Goal: Information Seeking & Learning: Check status

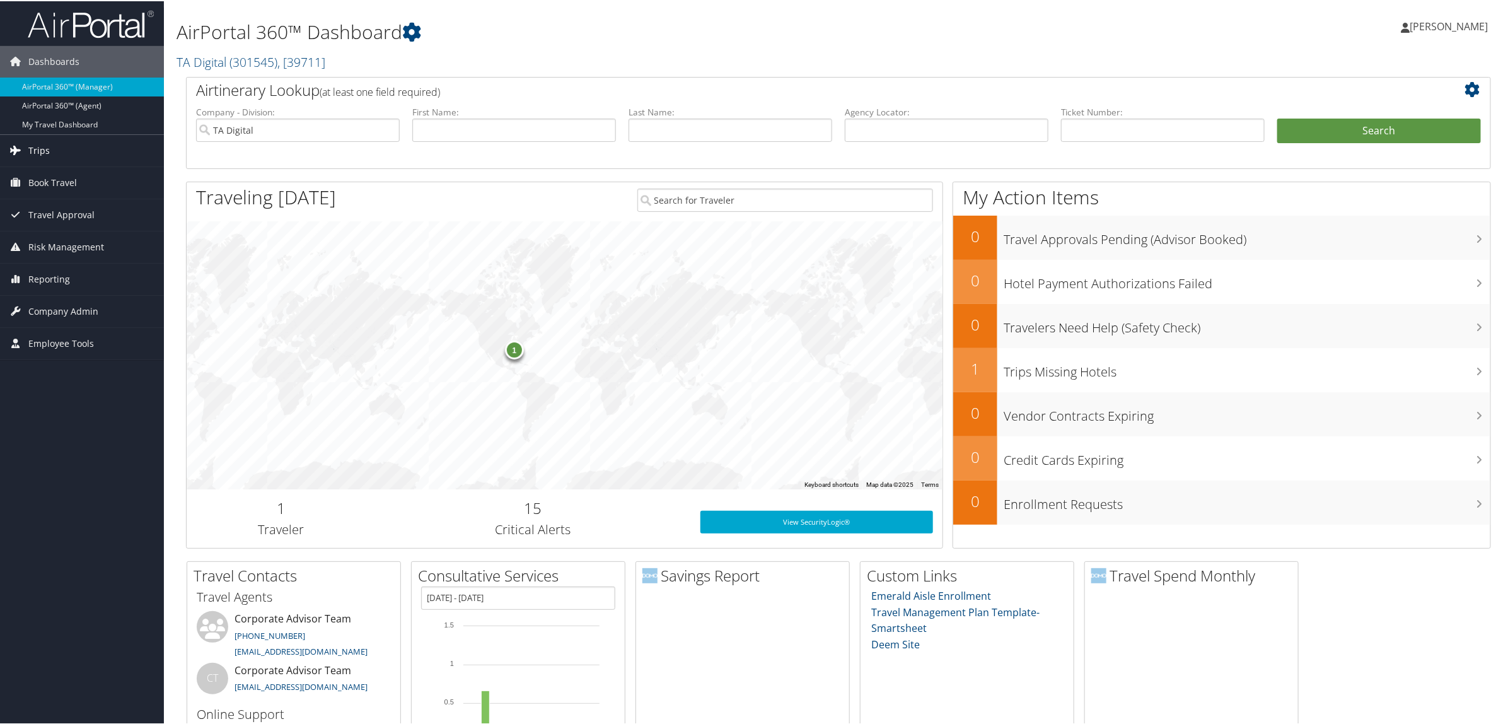
click at [88, 156] on link "Trips" at bounding box center [82, 150] width 164 height 32
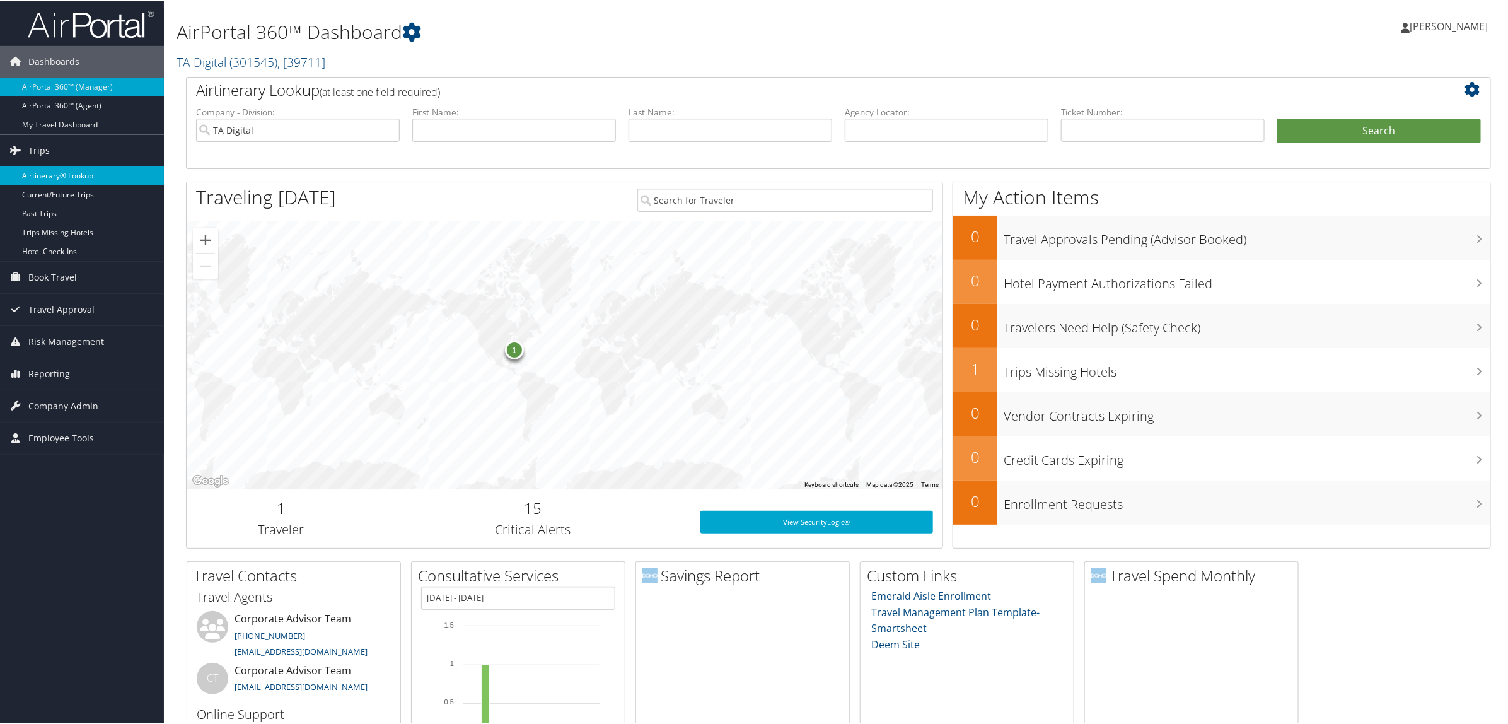
click at [88, 178] on link "Airtinerary® Lookup" at bounding box center [82, 174] width 164 height 19
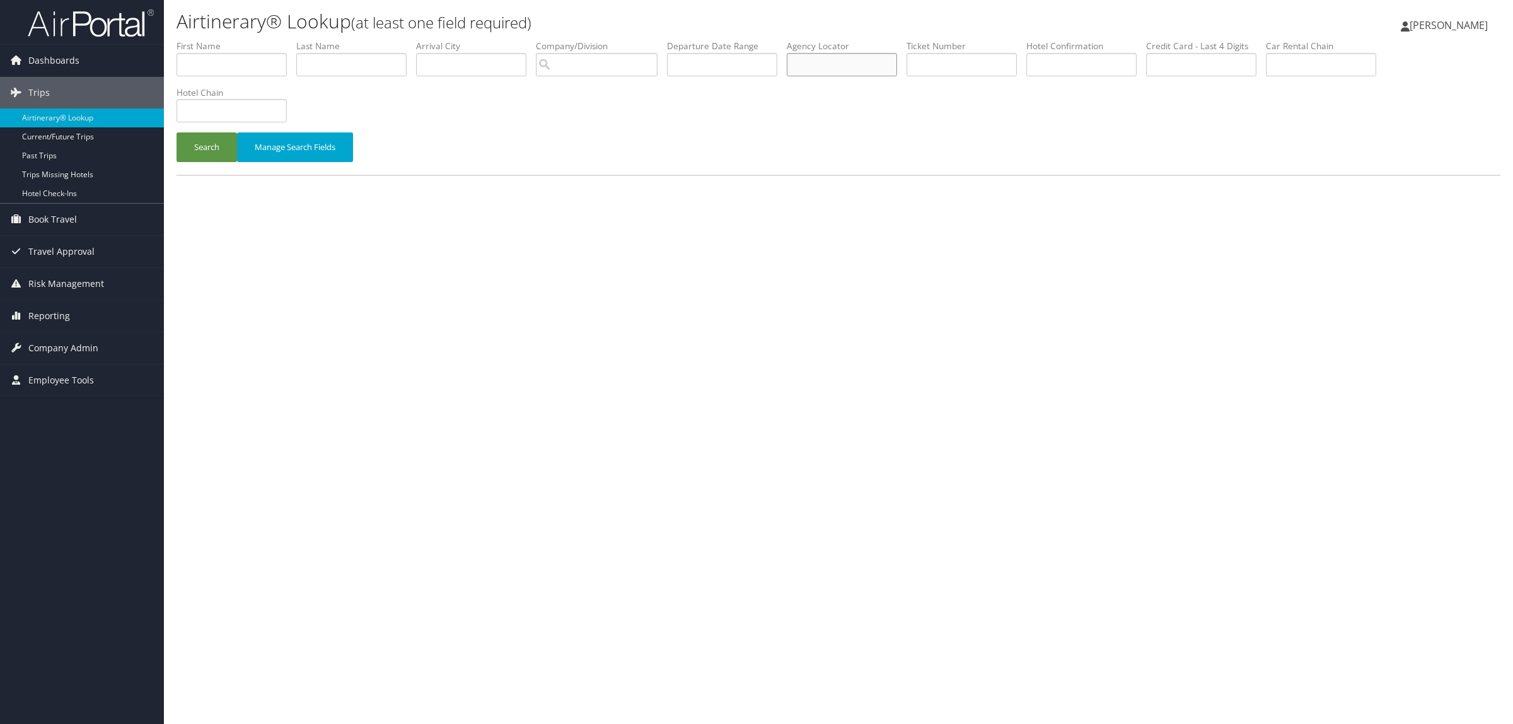
click at [869, 62] on input "text" at bounding box center [842, 64] width 110 height 23
paste input "D59N5C"
click at [200, 141] on button "Search" at bounding box center [207, 147] width 61 height 30
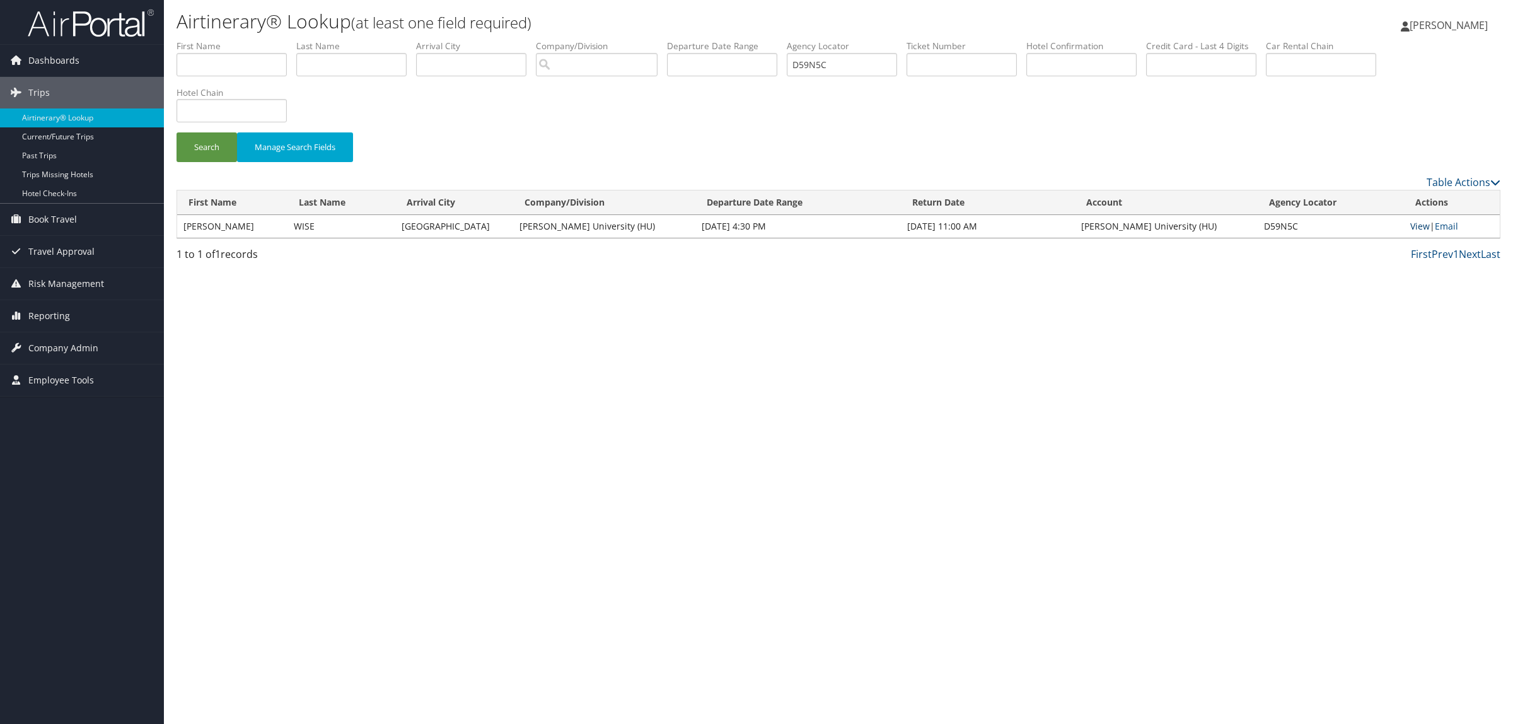
click at [1419, 225] on link "View" at bounding box center [1420, 226] width 20 height 12
drag, startPoint x: 874, startPoint y: 61, endPoint x: 624, endPoint y: 101, distance: 253.5
click at [632, 40] on ul "First Name Last Name Departure City Arrival City Company/Division Airport/City …" at bounding box center [839, 40] width 1324 height 0
paste input "(770) 394-6500"
drag, startPoint x: 890, startPoint y: 69, endPoint x: 559, endPoint y: 99, distance: 333.0
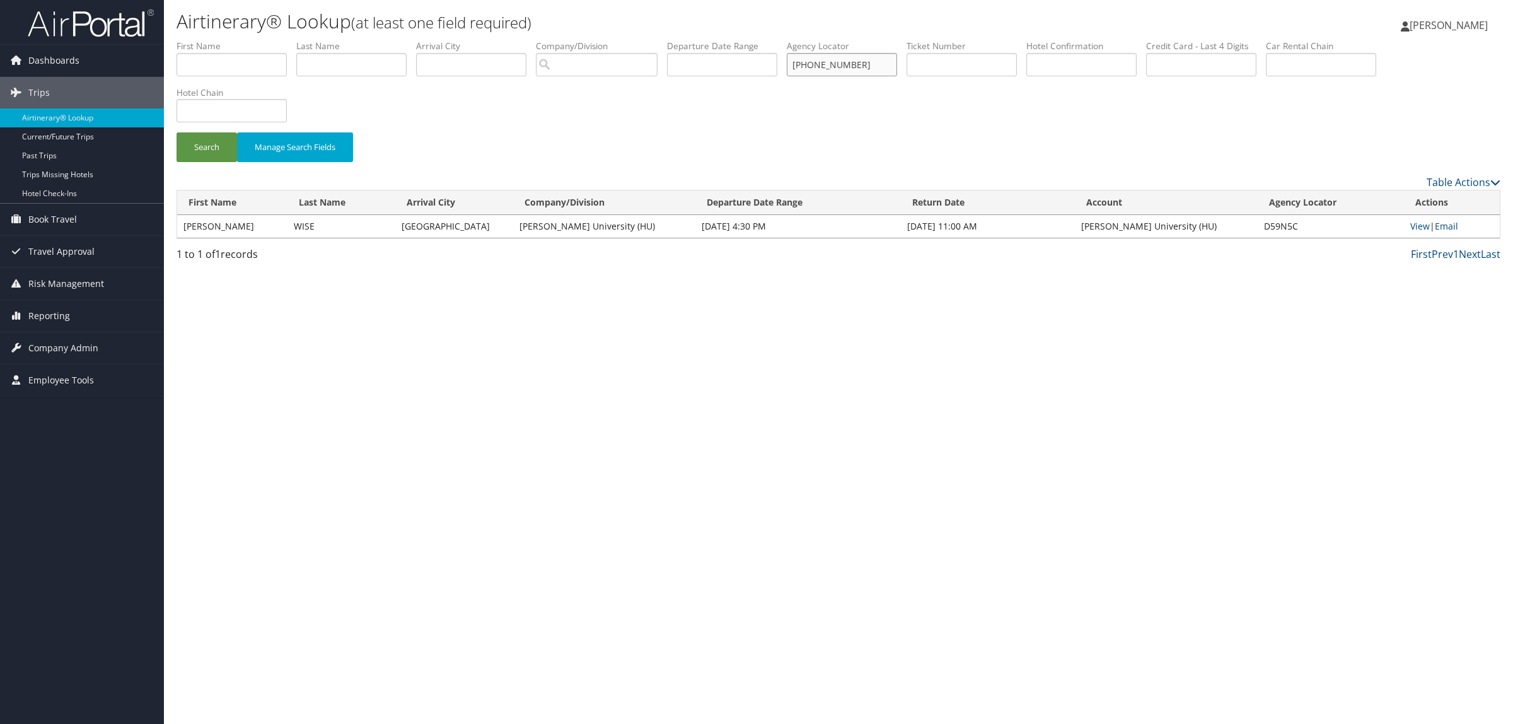
click at [578, 88] on form "First Name Last Name Departure City Arrival City Company/Division Airport/City …" at bounding box center [839, 107] width 1324 height 135
paste input "DM8KY9"
click at [194, 149] on button "Search" at bounding box center [207, 147] width 61 height 30
click at [1414, 228] on link "View" at bounding box center [1420, 226] width 20 height 12
drag, startPoint x: 851, startPoint y: 66, endPoint x: 670, endPoint y: 62, distance: 181.6
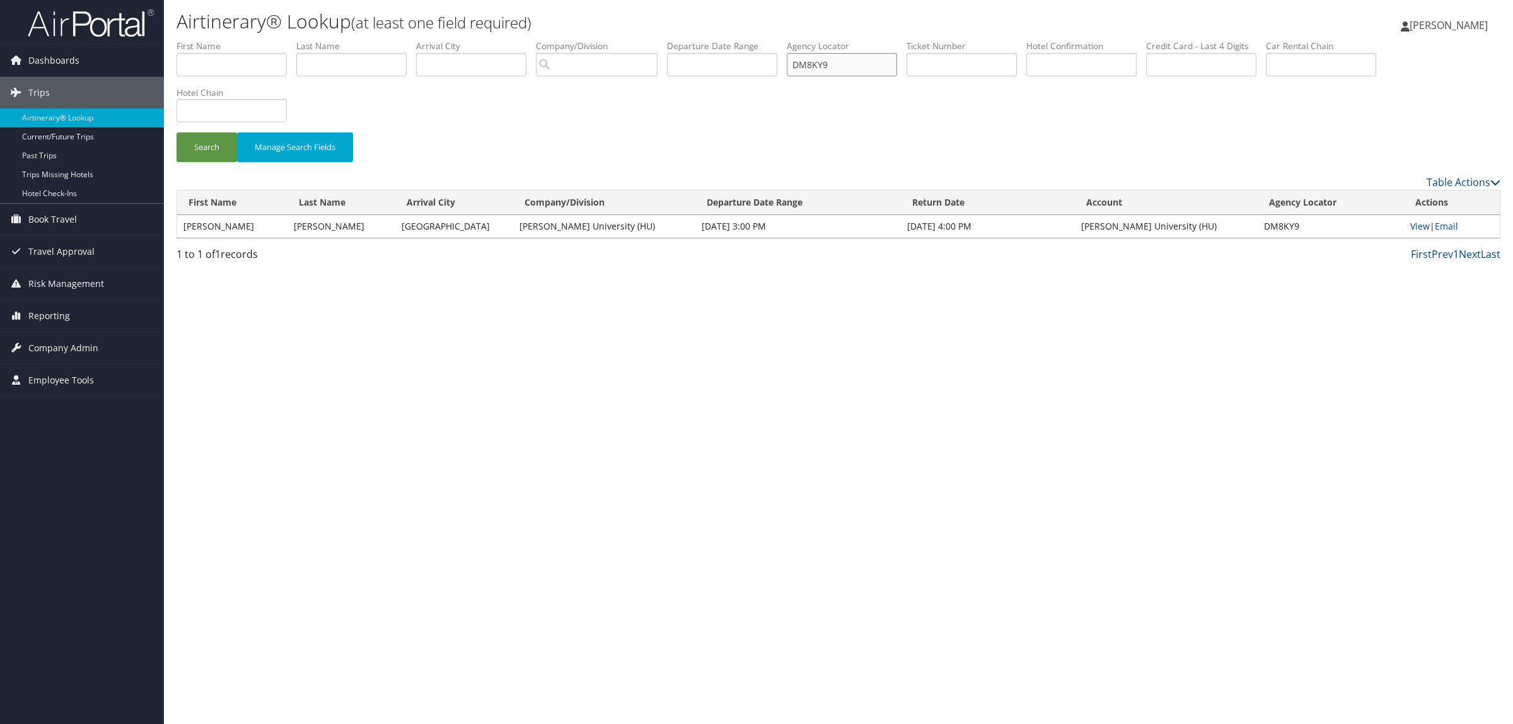
click at [673, 40] on ul "First Name Last Name Departure City Arrival City Company/Division Airport/City …" at bounding box center [839, 40] width 1324 height 0
paste input "JNPK"
click at [200, 148] on button "Search" at bounding box center [207, 147] width 61 height 30
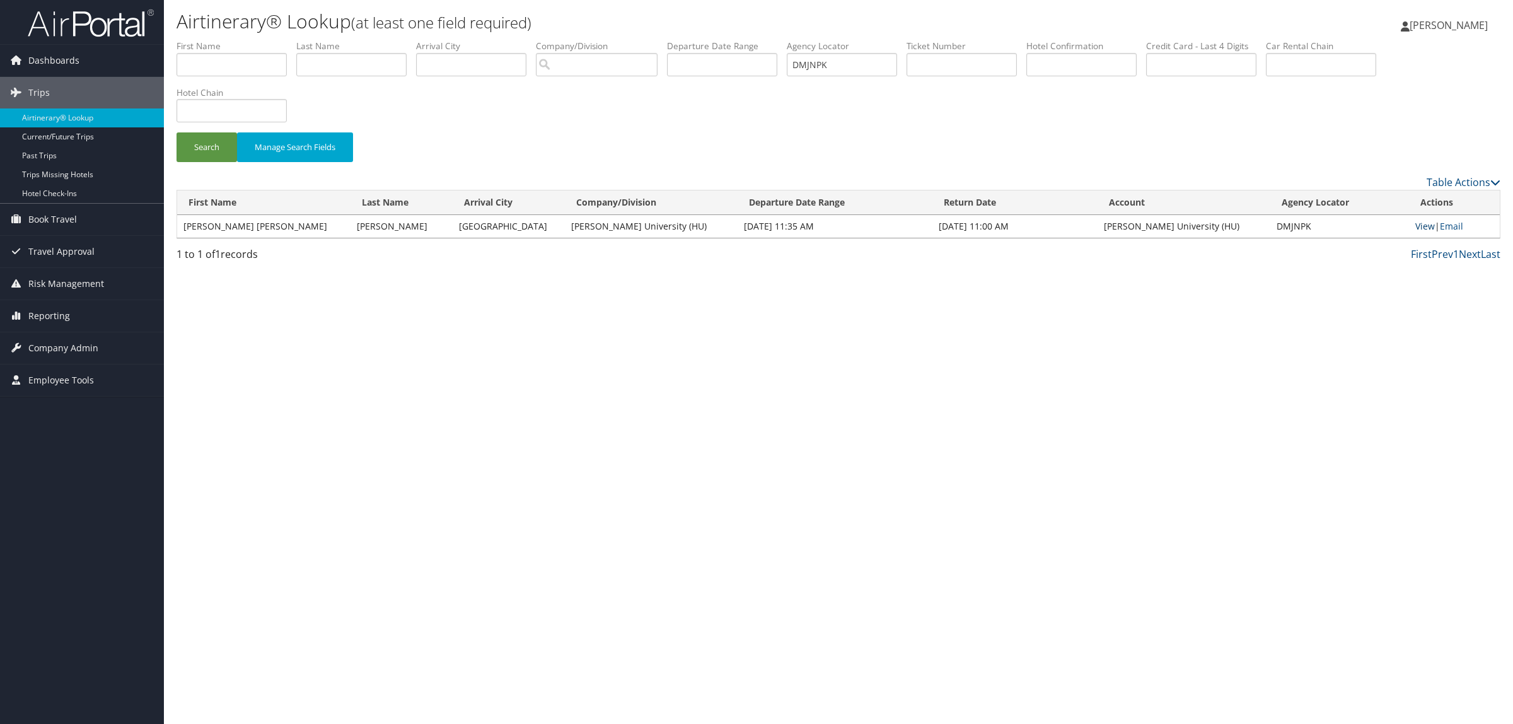
click at [1419, 220] on link "View" at bounding box center [1425, 226] width 20 height 12
drag, startPoint x: 858, startPoint y: 69, endPoint x: 733, endPoint y: 74, distance: 124.9
click at [736, 40] on ul "First Name Last Name Departure City Arrival City Company/Division Airport/City …" at bounding box center [839, 40] width 1324 height 0
paste input "59N5C"
click at [202, 144] on button "Search" at bounding box center [207, 147] width 61 height 30
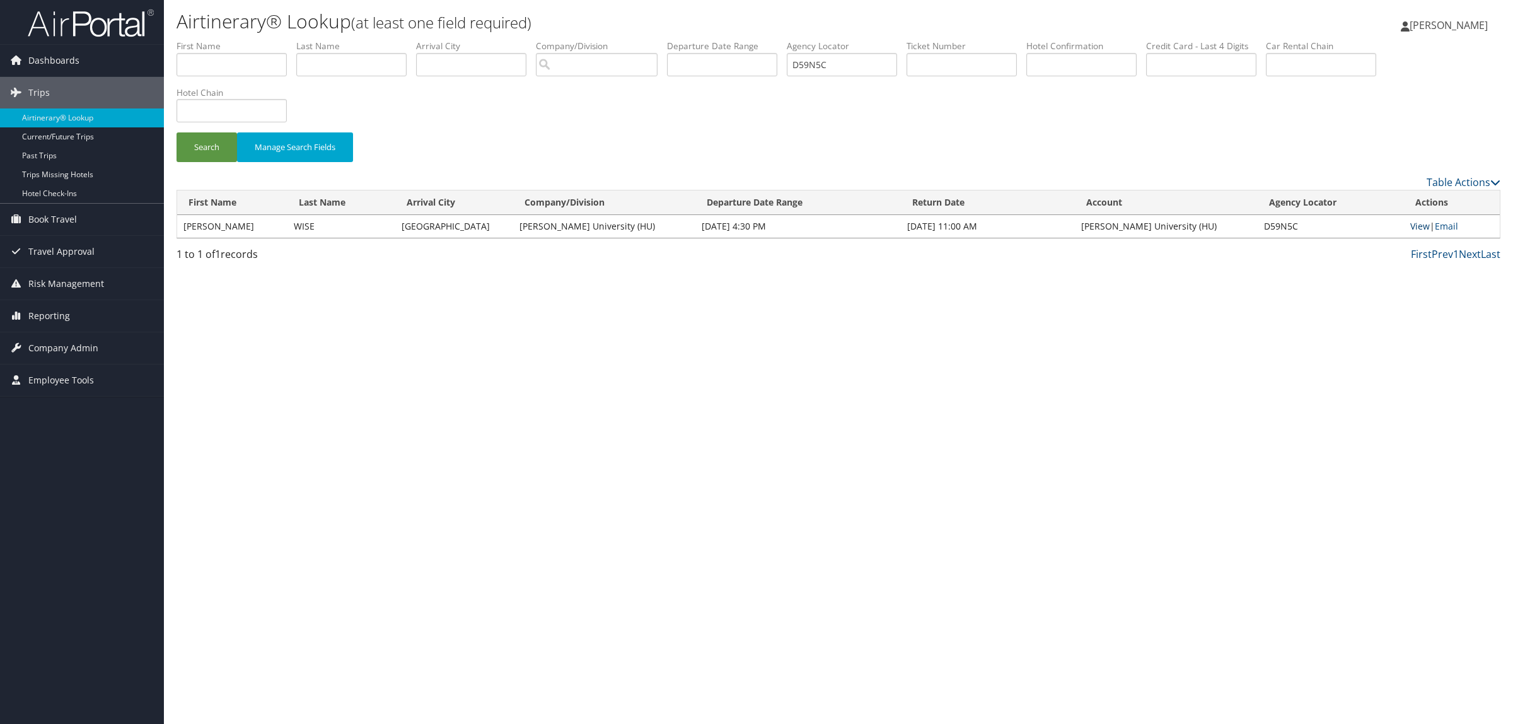
click at [1410, 225] on link "View" at bounding box center [1420, 226] width 20 height 12
click at [866, 55] on input "D59N5C" at bounding box center [842, 64] width 110 height 23
drag, startPoint x: 866, startPoint y: 55, endPoint x: 591, endPoint y: 61, distance: 274.9
click at [630, 40] on ul "First Name Last Name Departure City Arrival City Company/Division Airport/City …" at bounding box center [839, 40] width 1324 height 0
paste input "LMT2J"
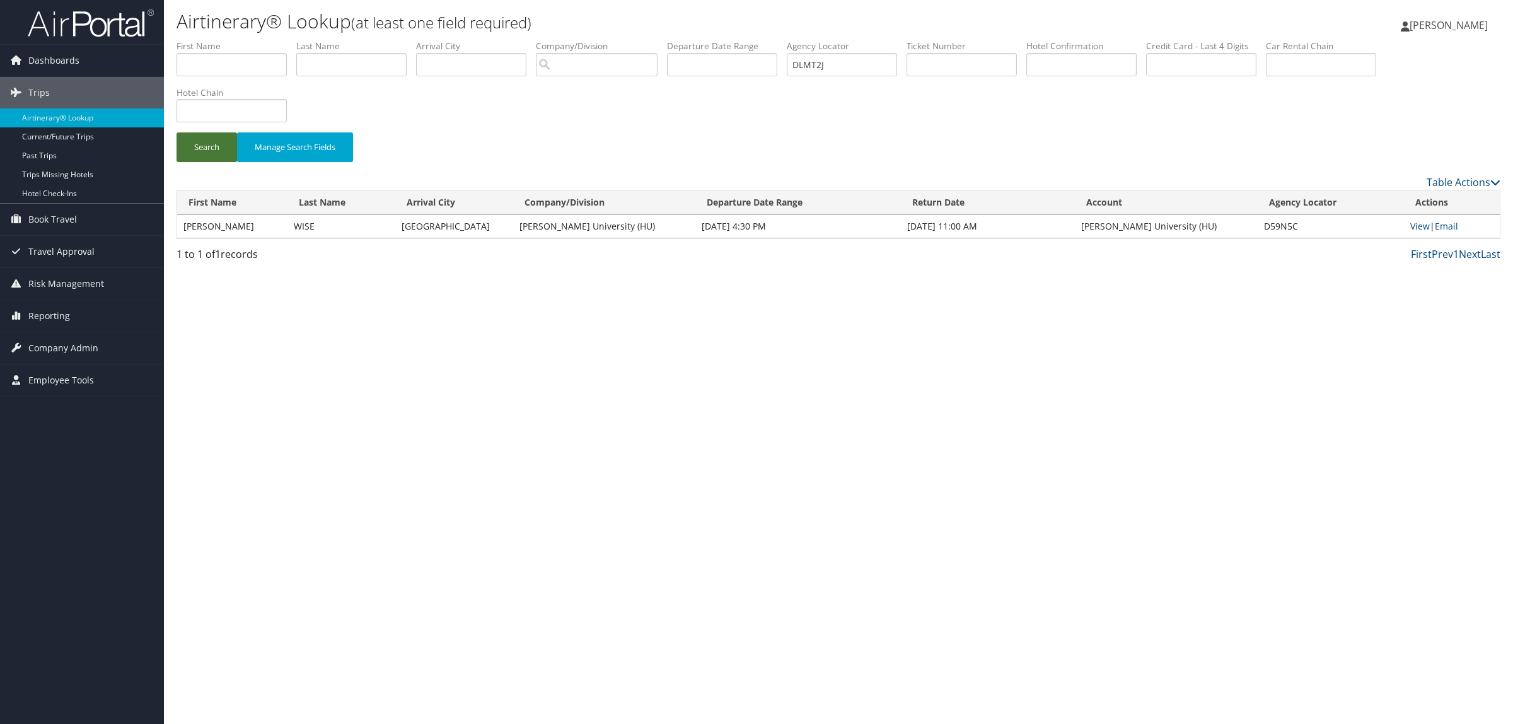
click at [216, 140] on button "Search" at bounding box center [207, 147] width 61 height 30
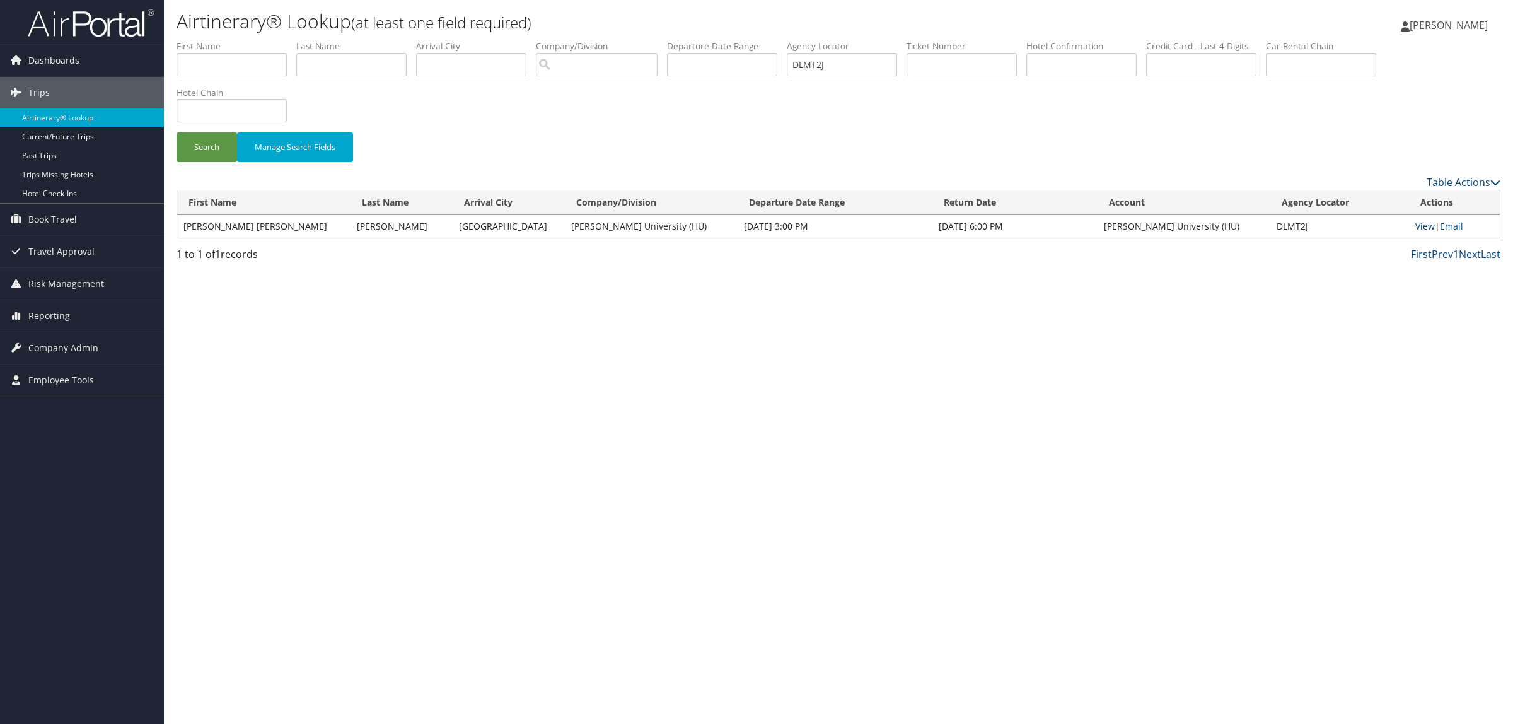
click at [1419, 224] on link "View" at bounding box center [1425, 226] width 20 height 12
drag, startPoint x: 855, startPoint y: 66, endPoint x: 386, endPoint y: 98, distance: 470.1
click at [455, 40] on ul "First Name Last Name Departure City Arrival City Company/Division Airport/City …" at bounding box center [839, 40] width 1324 height 0
drag, startPoint x: 842, startPoint y: 64, endPoint x: 654, endPoint y: 66, distance: 187.3
click at [656, 40] on ul "First Name Last Name Departure City Arrival City Company/Division Airport/City …" at bounding box center [839, 40] width 1324 height 0
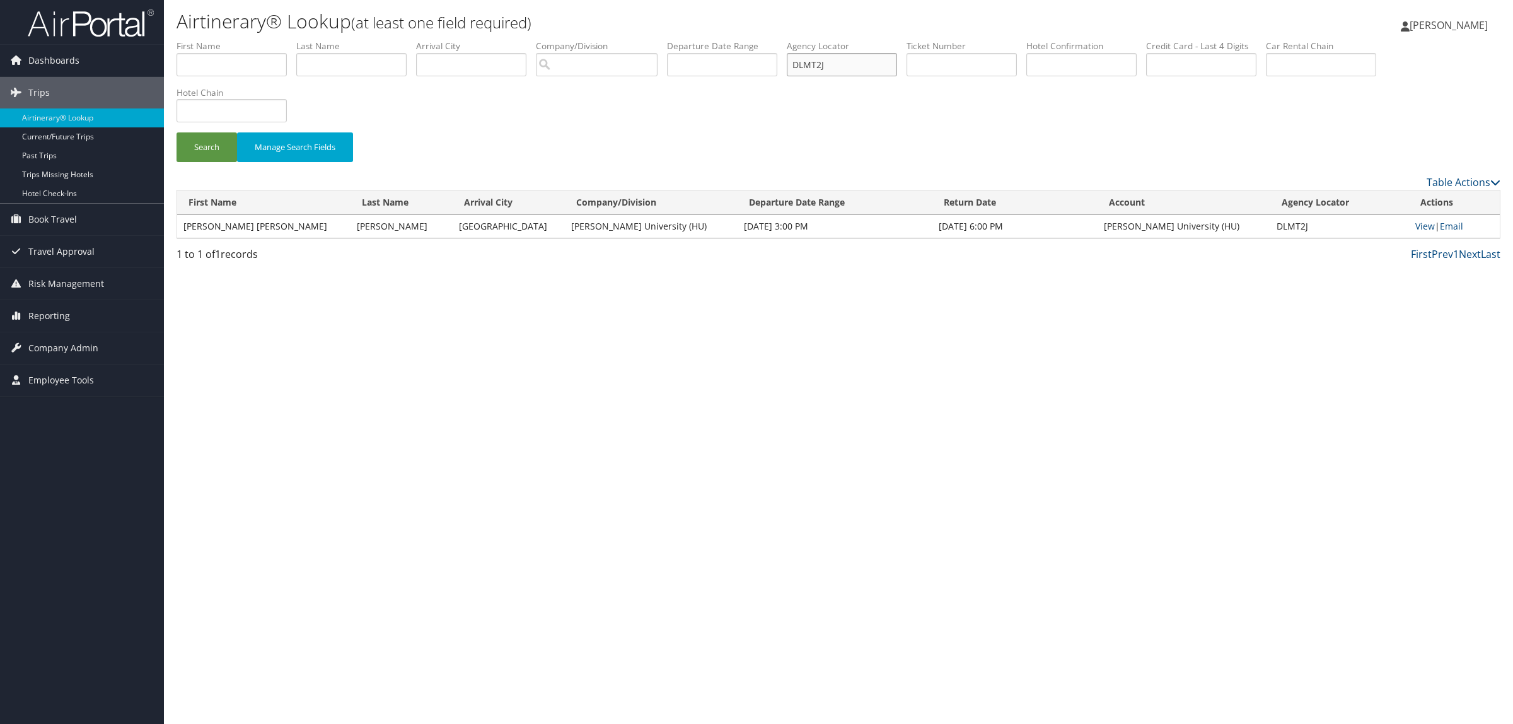
drag, startPoint x: 864, startPoint y: 70, endPoint x: 444, endPoint y: 199, distance: 439.2
click at [499, 158] on form "First Name Last Name Departure City Arrival City Company/Division Airport/City …" at bounding box center [839, 107] width 1324 height 135
paste input "MBTZ5"
click at [212, 146] on button "Search" at bounding box center [207, 147] width 61 height 30
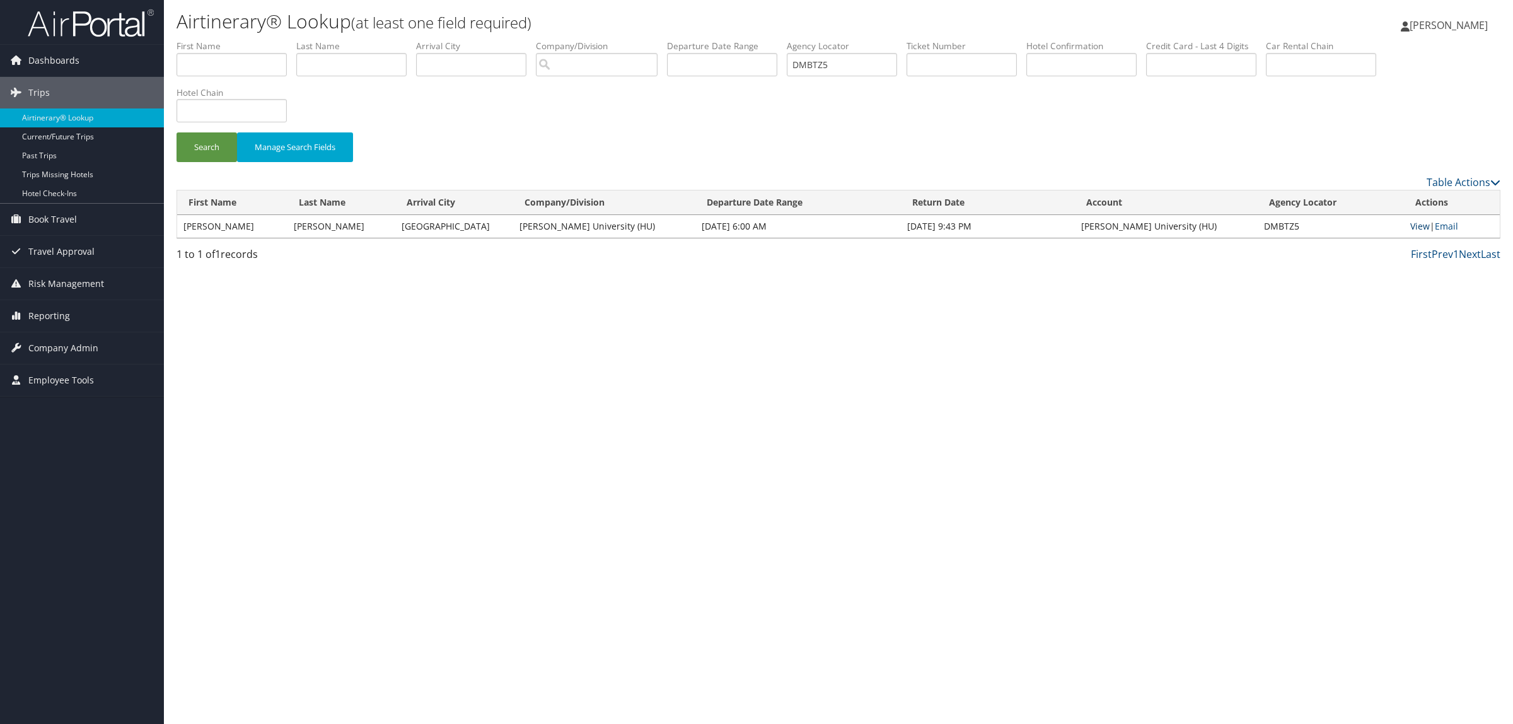
click at [1416, 224] on link "View" at bounding box center [1420, 226] width 20 height 12
drag, startPoint x: 708, startPoint y: 74, endPoint x: 672, endPoint y: 74, distance: 35.9
click at [675, 40] on ul "First Name Last Name Departure City Arrival City Company/Division Airport/City …" at bounding box center [839, 40] width 1324 height 0
paste input "N2WL7"
click at [203, 147] on button "Search" at bounding box center [207, 147] width 61 height 30
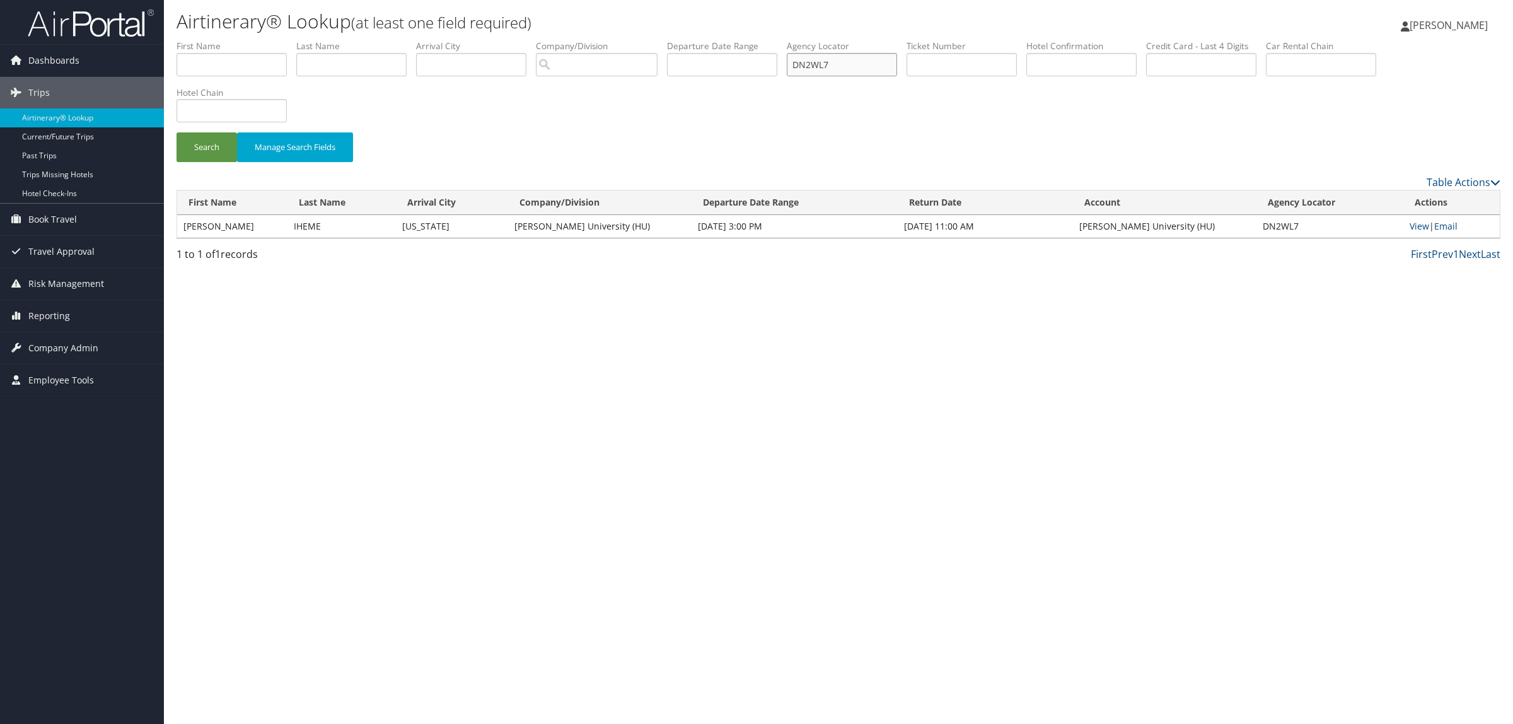
drag, startPoint x: 865, startPoint y: 64, endPoint x: 801, endPoint y: 60, distance: 64.5
click at [803, 40] on ul "First Name Last Name Departure City Arrival City Company/Division Airport/City …" at bounding box center [839, 40] width 1324 height 0
paste input "JFP6B"
click at [206, 150] on button "Search" at bounding box center [207, 147] width 61 height 30
click at [1419, 221] on link "View" at bounding box center [1420, 226] width 20 height 12
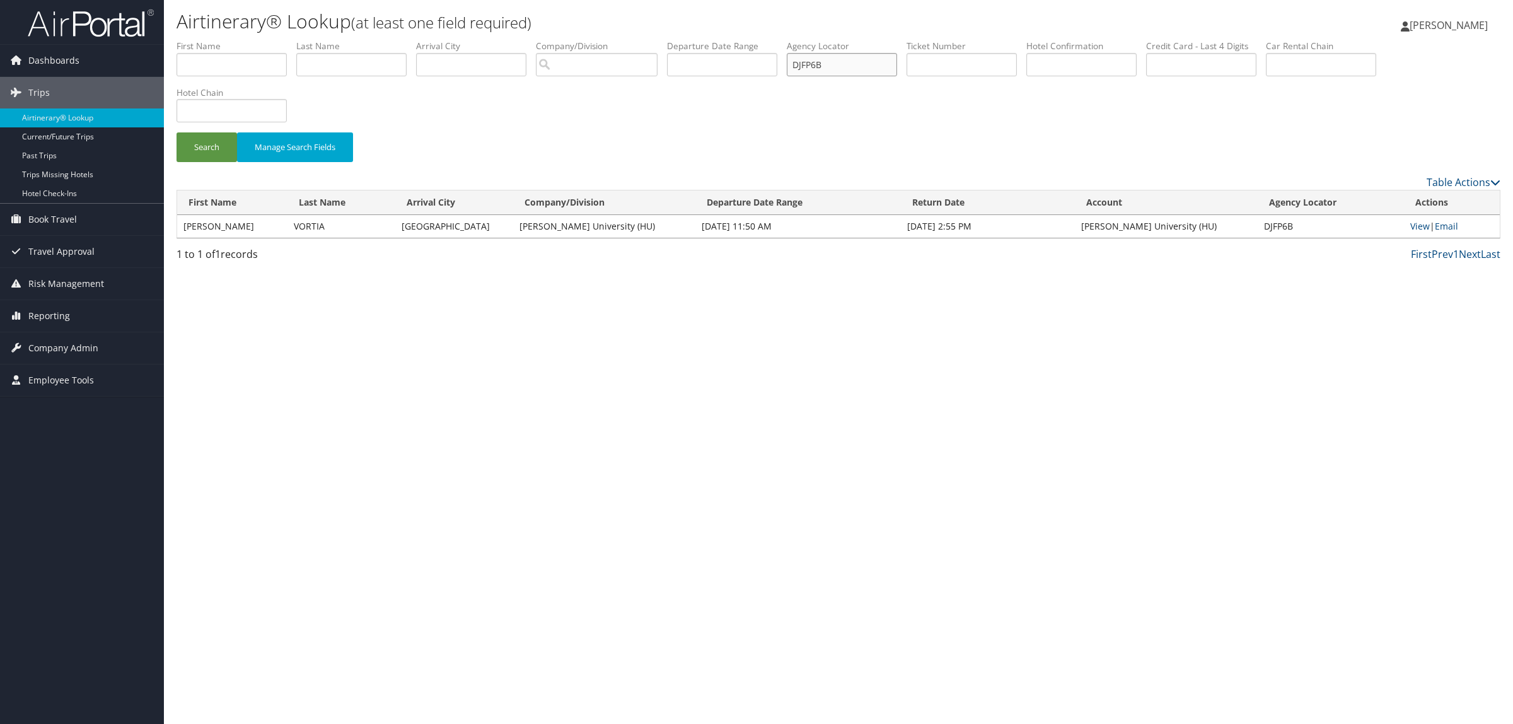
drag, startPoint x: 852, startPoint y: 61, endPoint x: 537, endPoint y: 79, distance: 315.8
click at [649, 40] on ul "First Name Last Name Departure City Arrival City Company/Division Airport/City …" at bounding box center [839, 40] width 1324 height 0
paste input "BFFL8"
click at [207, 142] on button "Search" at bounding box center [207, 147] width 61 height 30
click at [1415, 222] on link "View" at bounding box center [1420, 226] width 20 height 12
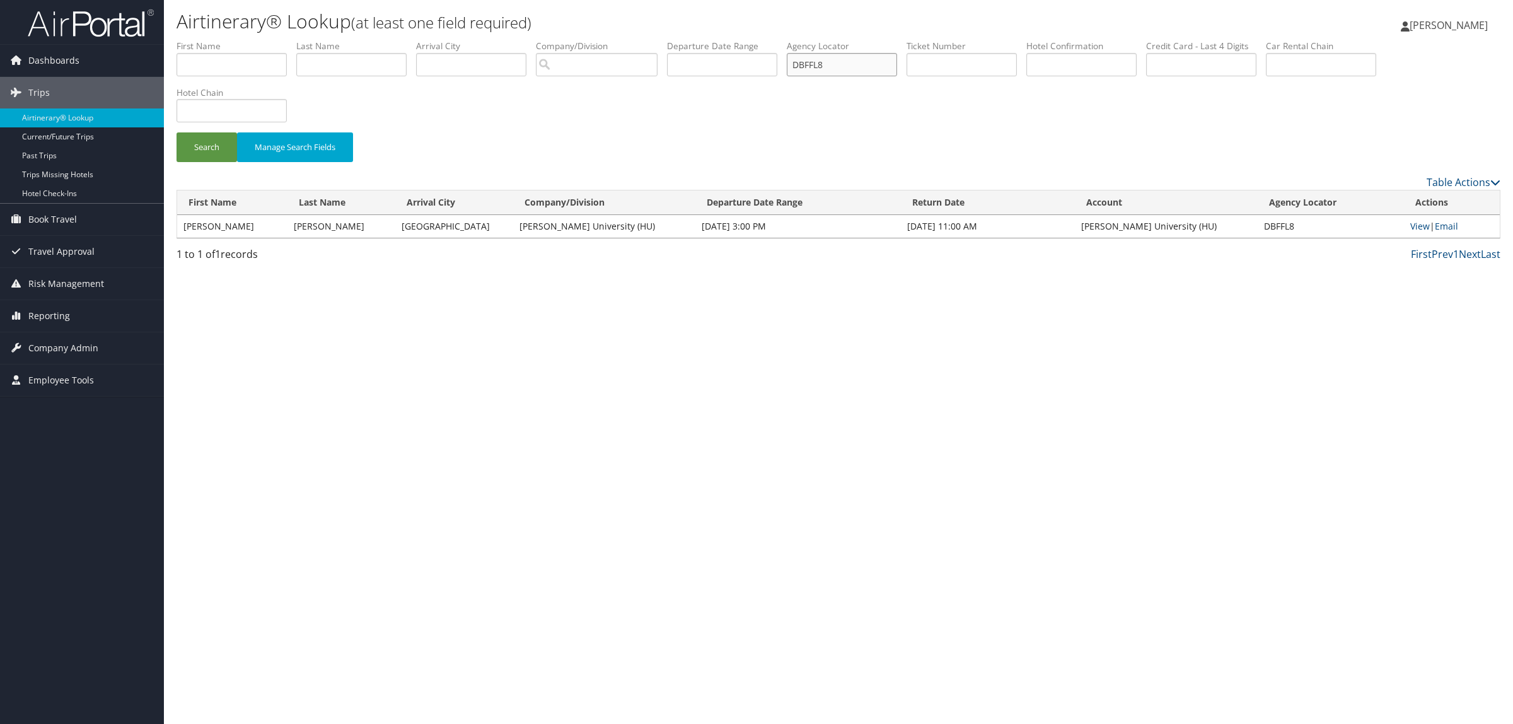
drag, startPoint x: 868, startPoint y: 64, endPoint x: 624, endPoint y: 86, distance: 244.3
click at [675, 40] on ul "First Name Last Name Departure City Arrival City Company/Division Airport/City …" at bounding box center [839, 40] width 1324 height 0
paste input "MJNPK"
click at [200, 143] on button "Search" at bounding box center [207, 147] width 61 height 30
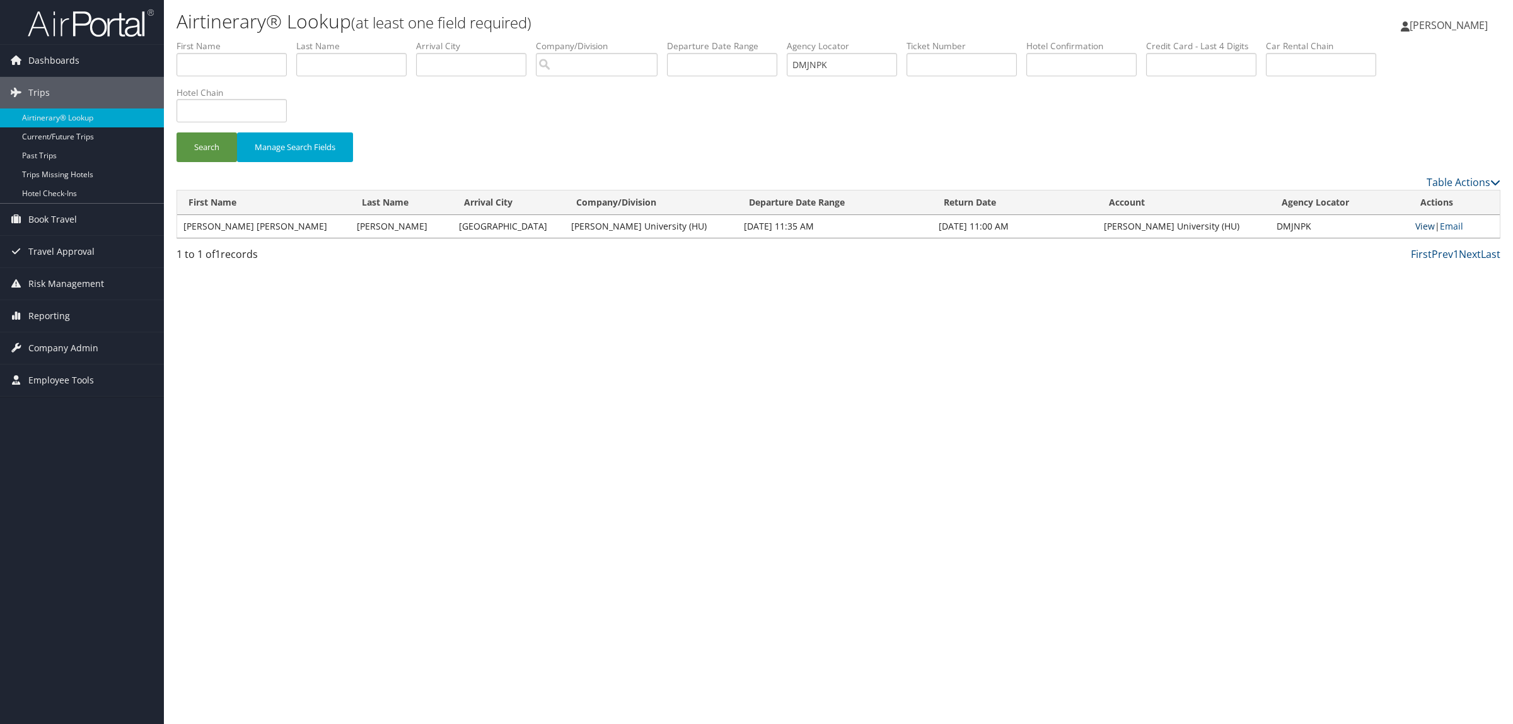
click at [1422, 224] on link "View" at bounding box center [1425, 226] width 20 height 12
drag, startPoint x: 856, startPoint y: 64, endPoint x: 660, endPoint y: 63, distance: 195.5
click at [694, 40] on ul "First Name Last Name Departure City Arrival City Company/Division Airport/City …" at bounding box center [839, 40] width 1324 height 0
paste input "JFP6B"
click at [219, 153] on button "Search" at bounding box center [207, 147] width 61 height 30
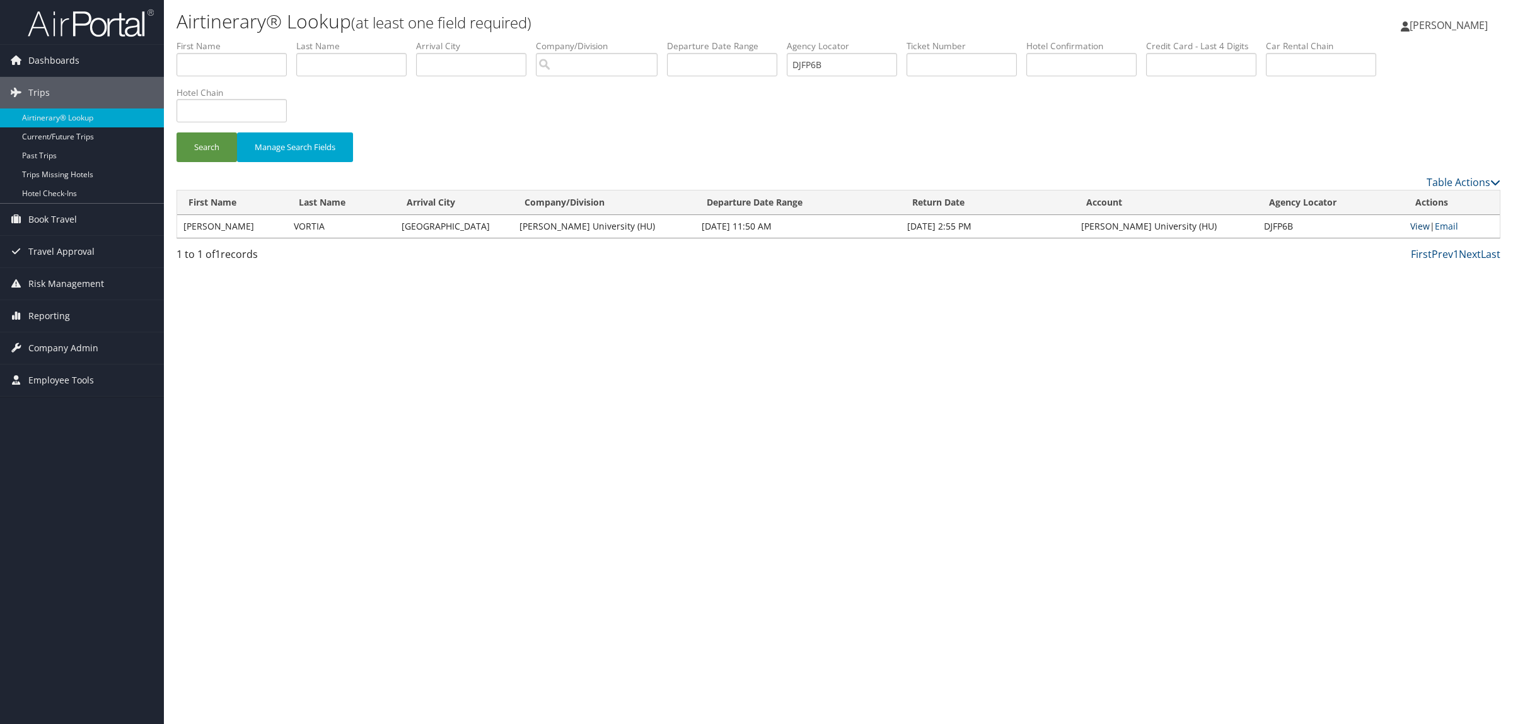
click at [1414, 222] on link "View" at bounding box center [1420, 226] width 20 height 12
drag, startPoint x: 878, startPoint y: 65, endPoint x: 735, endPoint y: 63, distance: 143.8
click at [735, 40] on ul "First Name Last Name Departure City Arrival City Company/Division Airport/City …" at bounding box center [839, 40] width 1324 height 0
click at [233, 145] on button "Search" at bounding box center [207, 147] width 61 height 30
click at [1419, 221] on link "View" at bounding box center [1420, 226] width 20 height 12
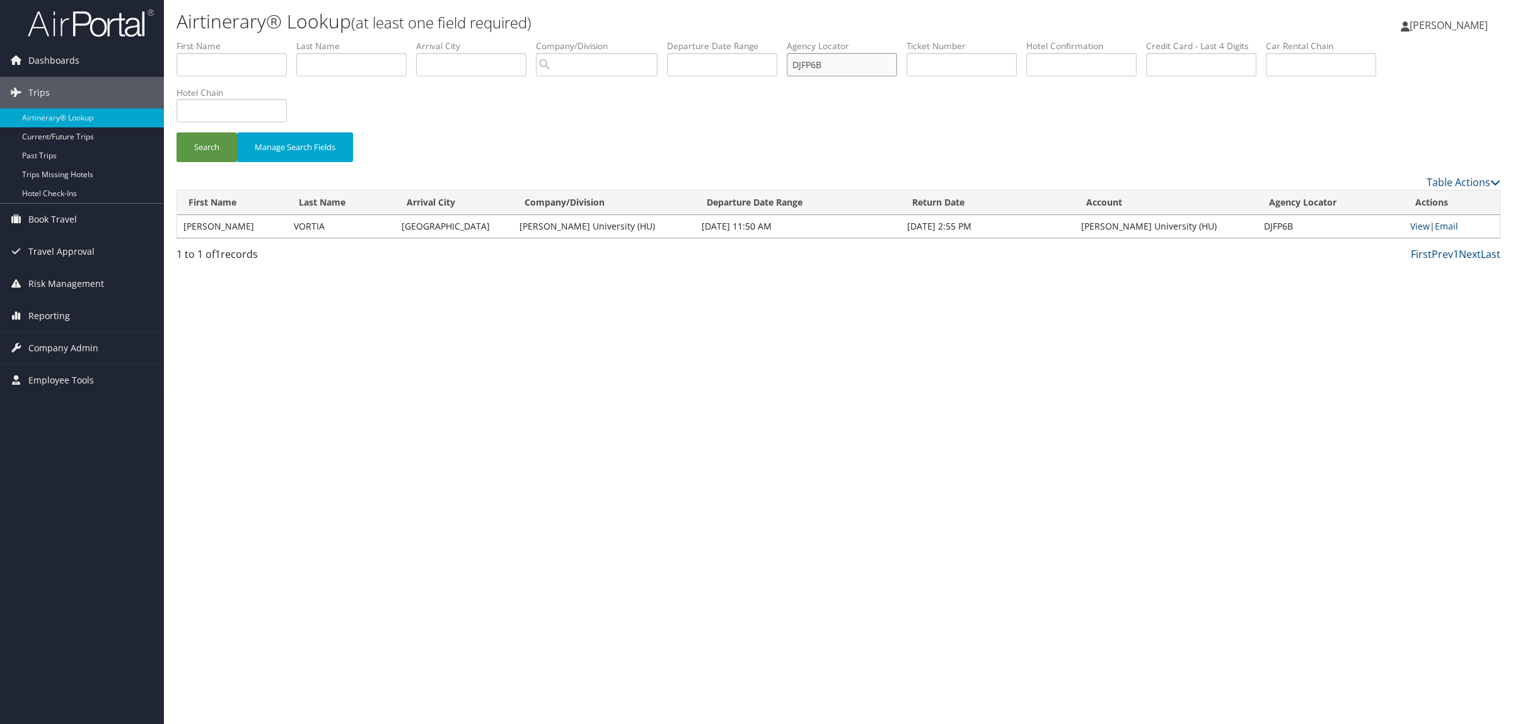
paste input "MJNPK"
click at [194, 147] on button "Search" at bounding box center [207, 147] width 61 height 30
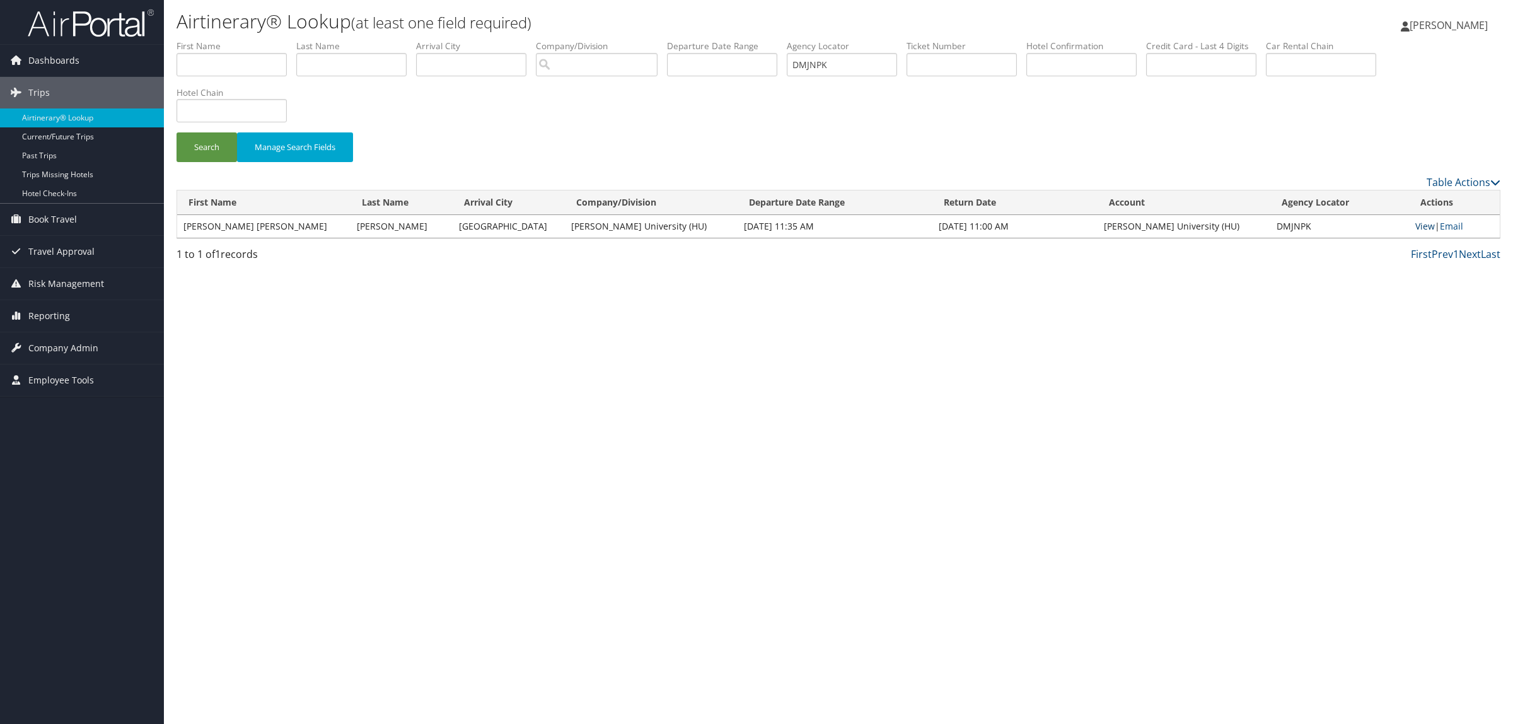
click at [1424, 223] on link "View" at bounding box center [1425, 226] width 20 height 12
drag, startPoint x: 808, startPoint y: 68, endPoint x: 708, endPoint y: 71, distance: 100.3
click at [708, 40] on ul "First Name Last Name Departure City Arrival City Company/Division Airport/City …" at bounding box center [839, 40] width 1324 height 0
paste input "BFFL8"
click at [206, 156] on button "Search" at bounding box center [207, 147] width 61 height 30
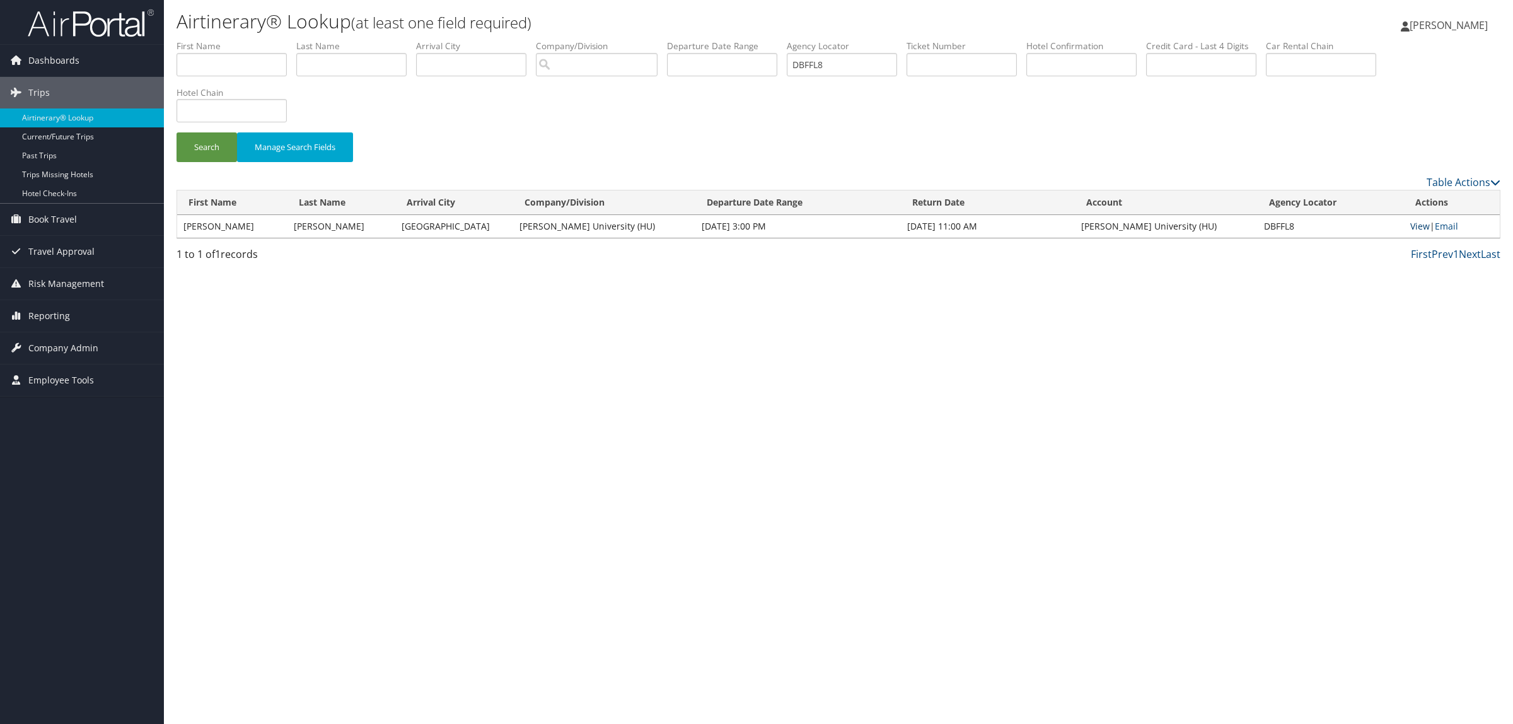
click at [1426, 223] on link "View" at bounding box center [1420, 226] width 20 height 12
drag, startPoint x: 874, startPoint y: 57, endPoint x: 496, endPoint y: 145, distance: 388.3
click at [641, 40] on ul "First Name Last Name Departure City Arrival City Company/Division Airport/City …" at bounding box center [839, 40] width 1324 height 0
paste input "MJNPK"
click at [202, 142] on button "Search" at bounding box center [207, 147] width 61 height 30
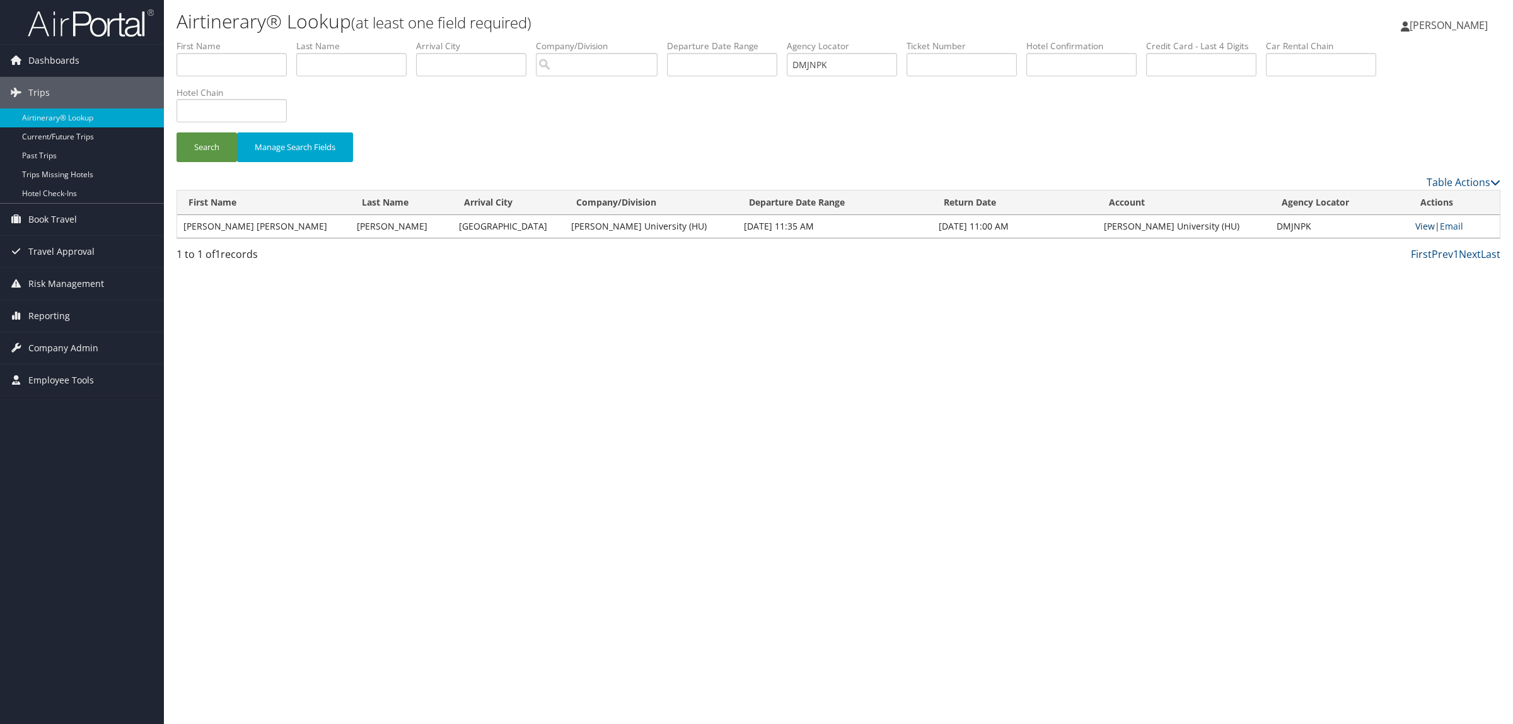
click at [1415, 225] on link "View" at bounding box center [1425, 226] width 20 height 12
drag, startPoint x: 848, startPoint y: 61, endPoint x: 572, endPoint y: 76, distance: 276.6
click at [619, 40] on ul "First Name Last Name Departure City Arrival City Company/Division Airport/City …" at bounding box center [839, 40] width 1324 height 0
paste input "N2WL7"
type input "DN2WL7"
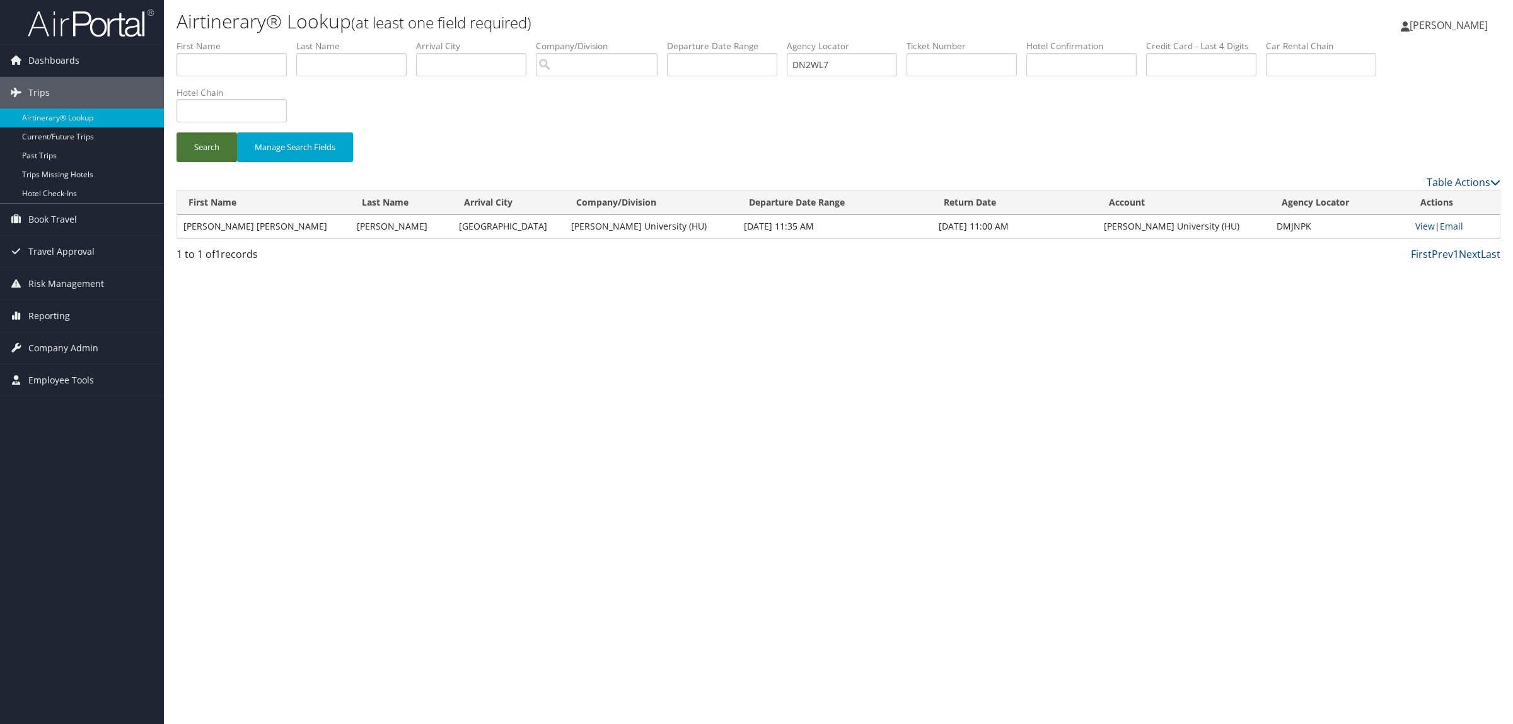
click at [206, 142] on button "Search" at bounding box center [207, 147] width 61 height 30
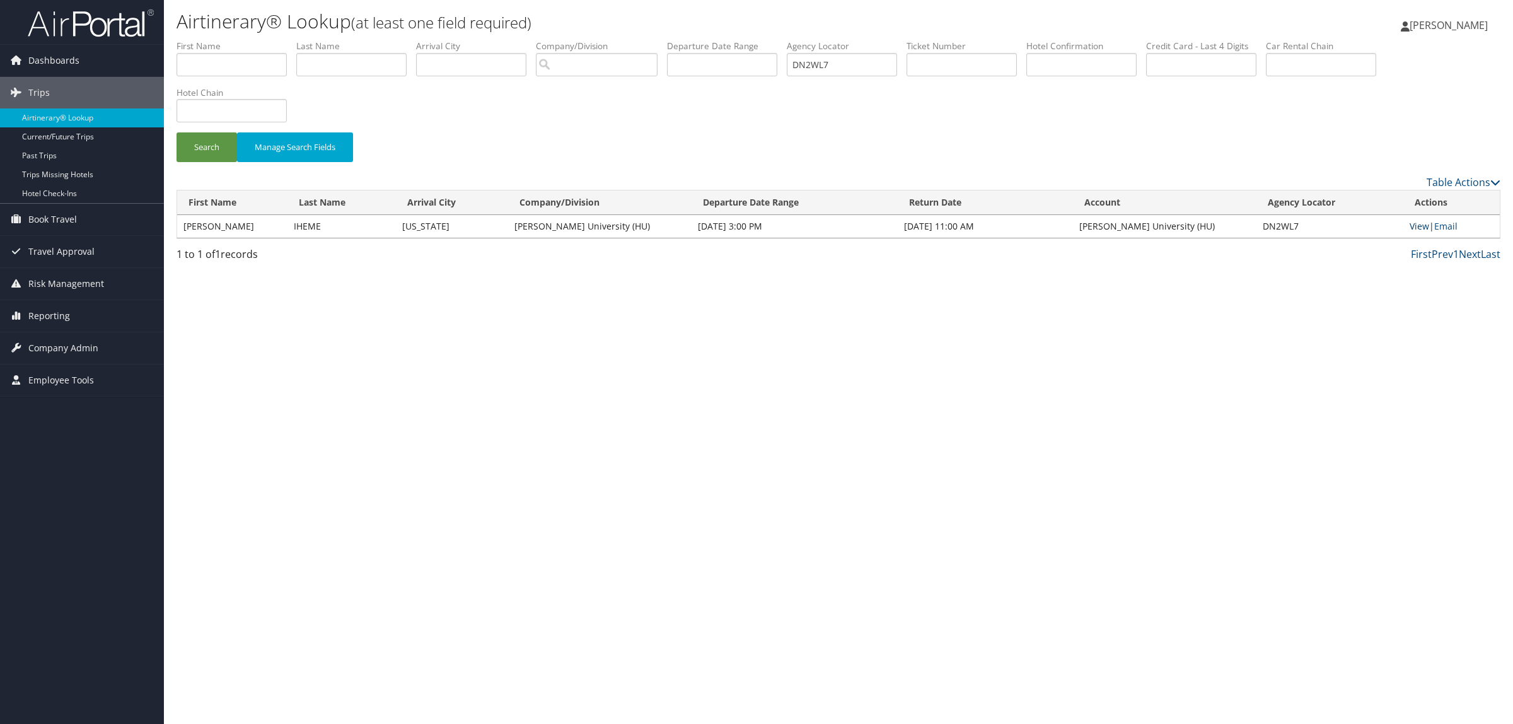
click at [1422, 224] on link "View" at bounding box center [1420, 226] width 20 height 12
click at [443, 414] on div "Airtinerary® Lookup (at least one field required) Hope Ewing Hope Ewing My Sett…" at bounding box center [838, 362] width 1349 height 724
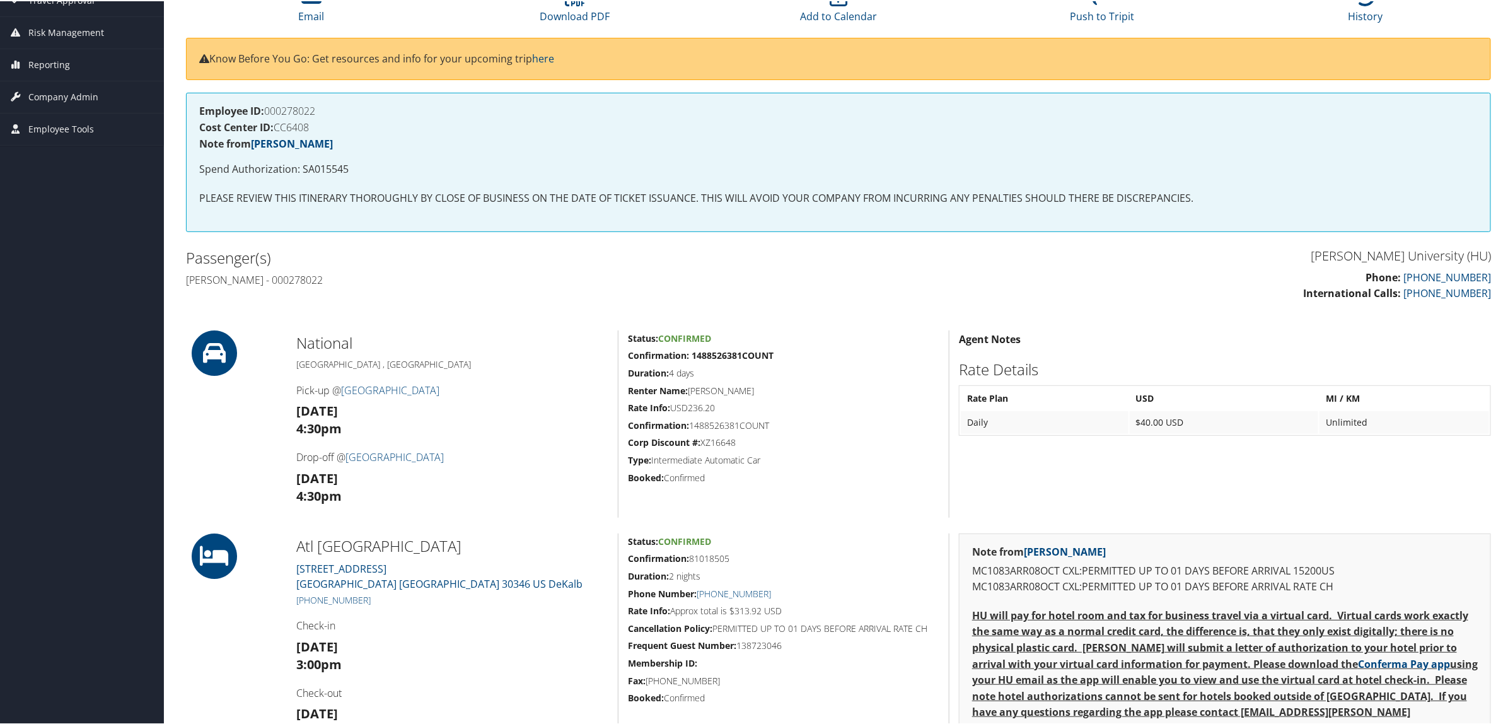
scroll to position [315, 0]
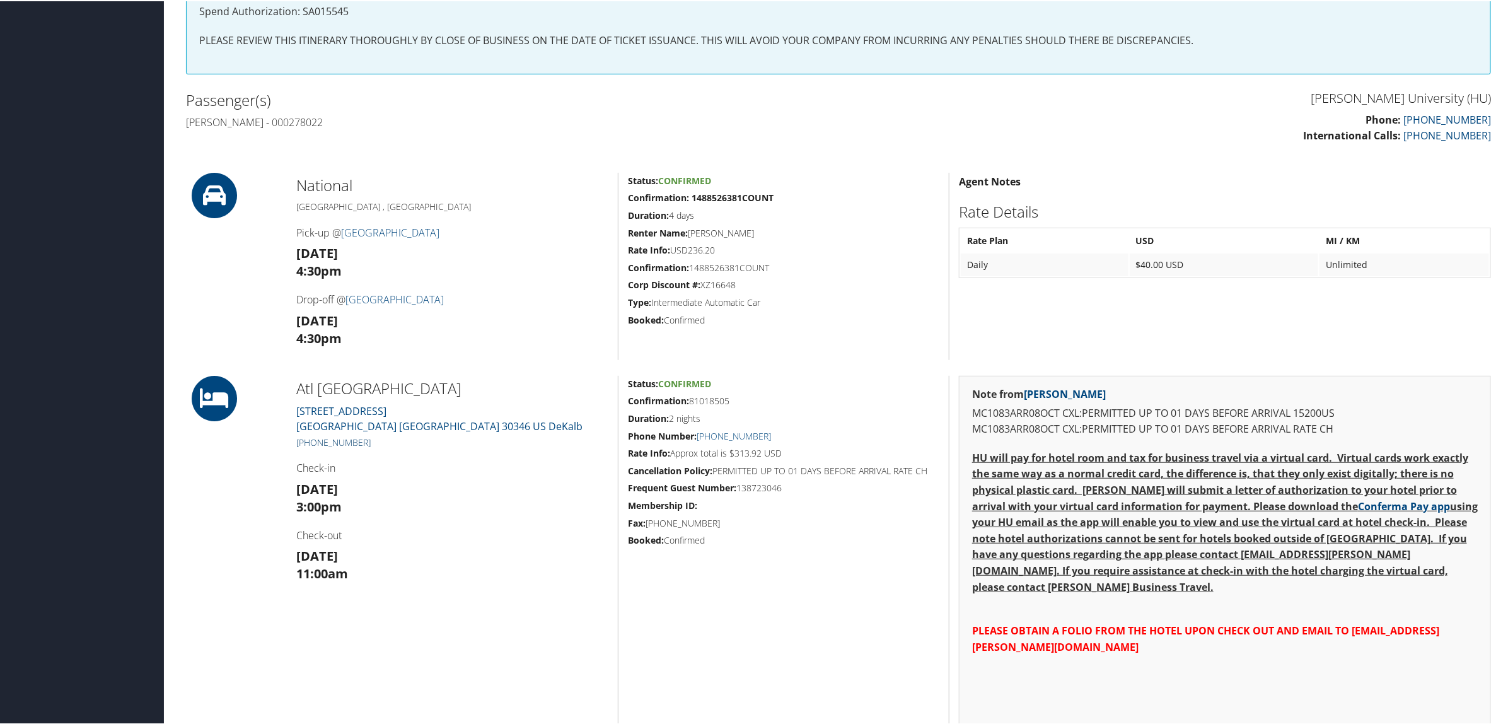
drag, startPoint x: 393, startPoint y: 446, endPoint x: 306, endPoint y: 443, distance: 86.4
click at [306, 443] on h5 "+1 (770) 394-6500" at bounding box center [452, 441] width 312 height 13
copy link "(770) 394-6500"
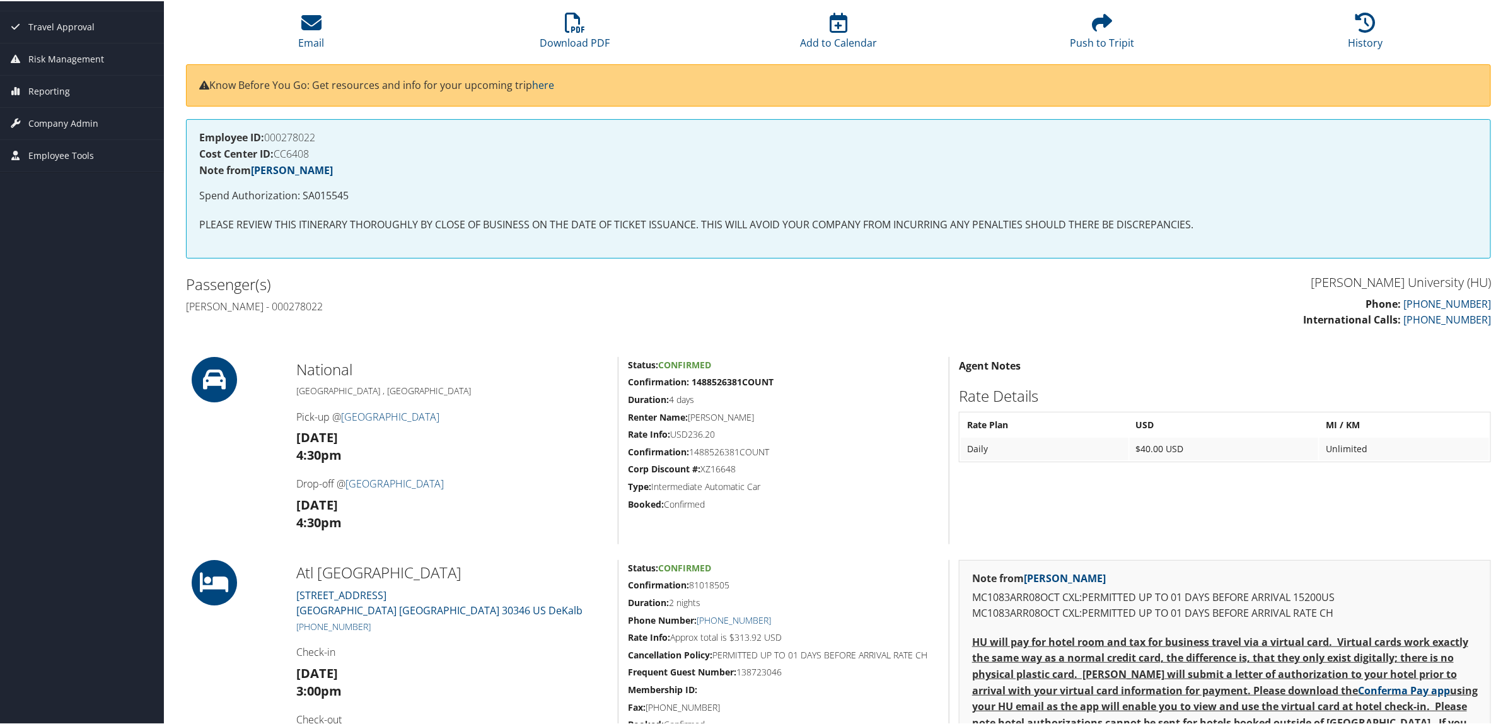
scroll to position [0, 0]
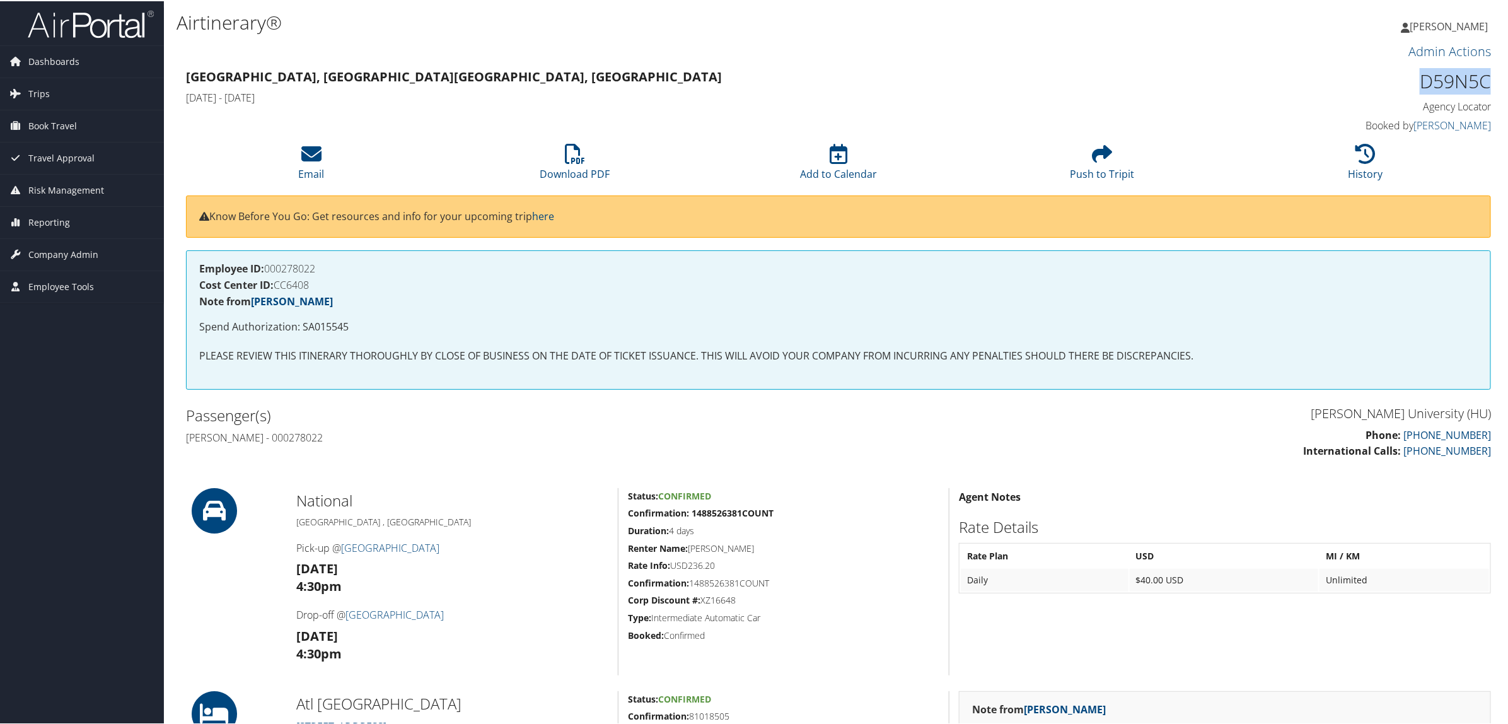
drag, startPoint x: 1410, startPoint y: 81, endPoint x: 1485, endPoint y: 86, distance: 75.2
click at [1485, 86] on h1 "D59N5C" at bounding box center [1335, 80] width 312 height 26
copy h1 "D59N5C"
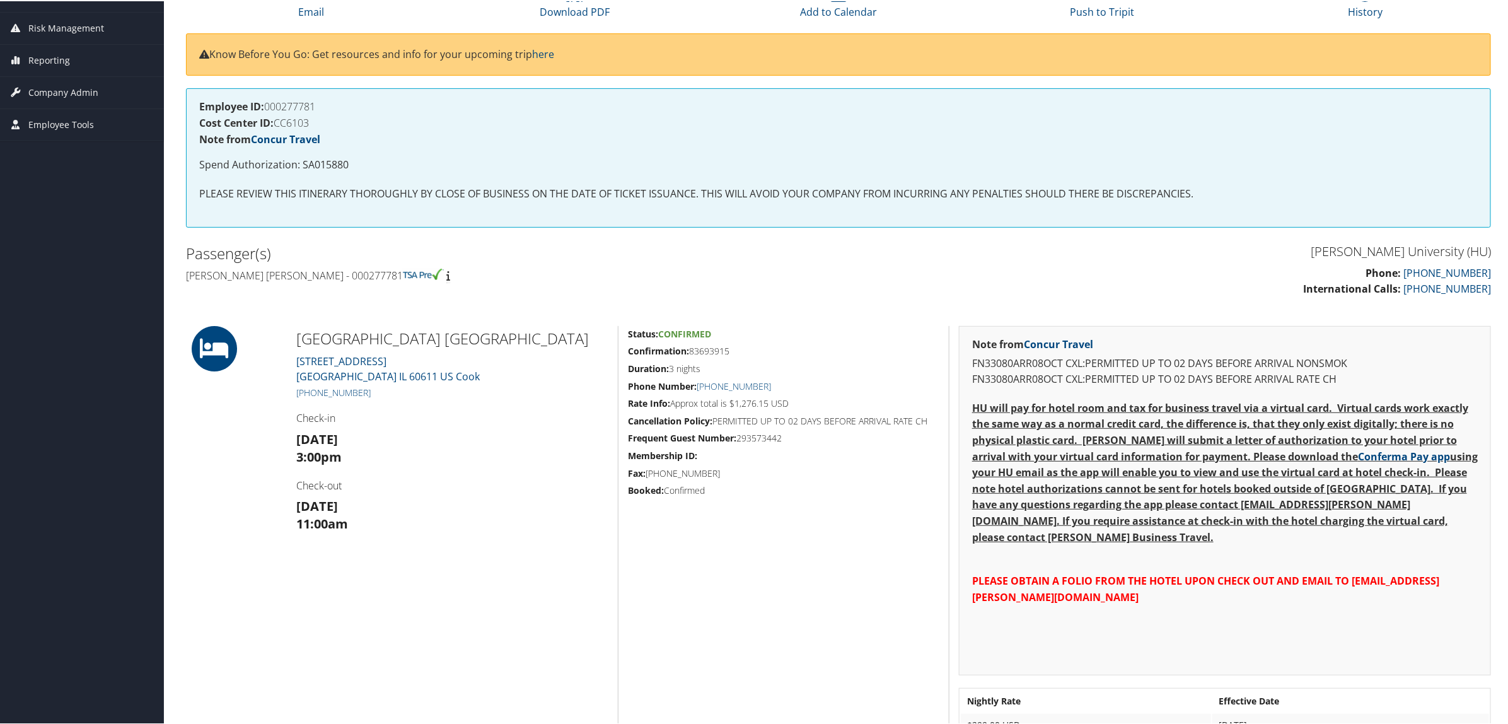
scroll to position [158, 0]
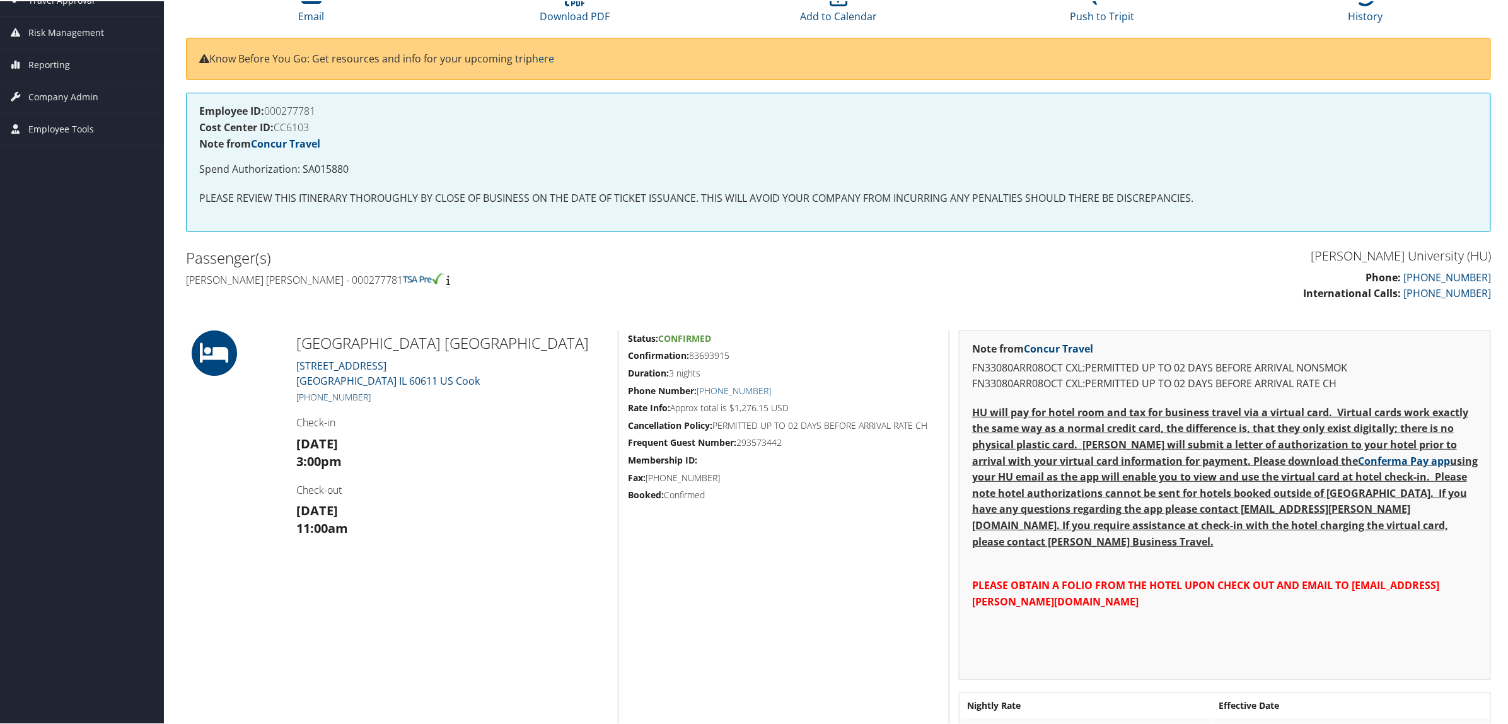
drag, startPoint x: 376, startPoint y: 397, endPoint x: 309, endPoint y: 398, distance: 67.5
click at [309, 398] on h5 "+1 (312) 787-3777" at bounding box center [452, 396] width 312 height 13
copy link "(312) 787-3777"
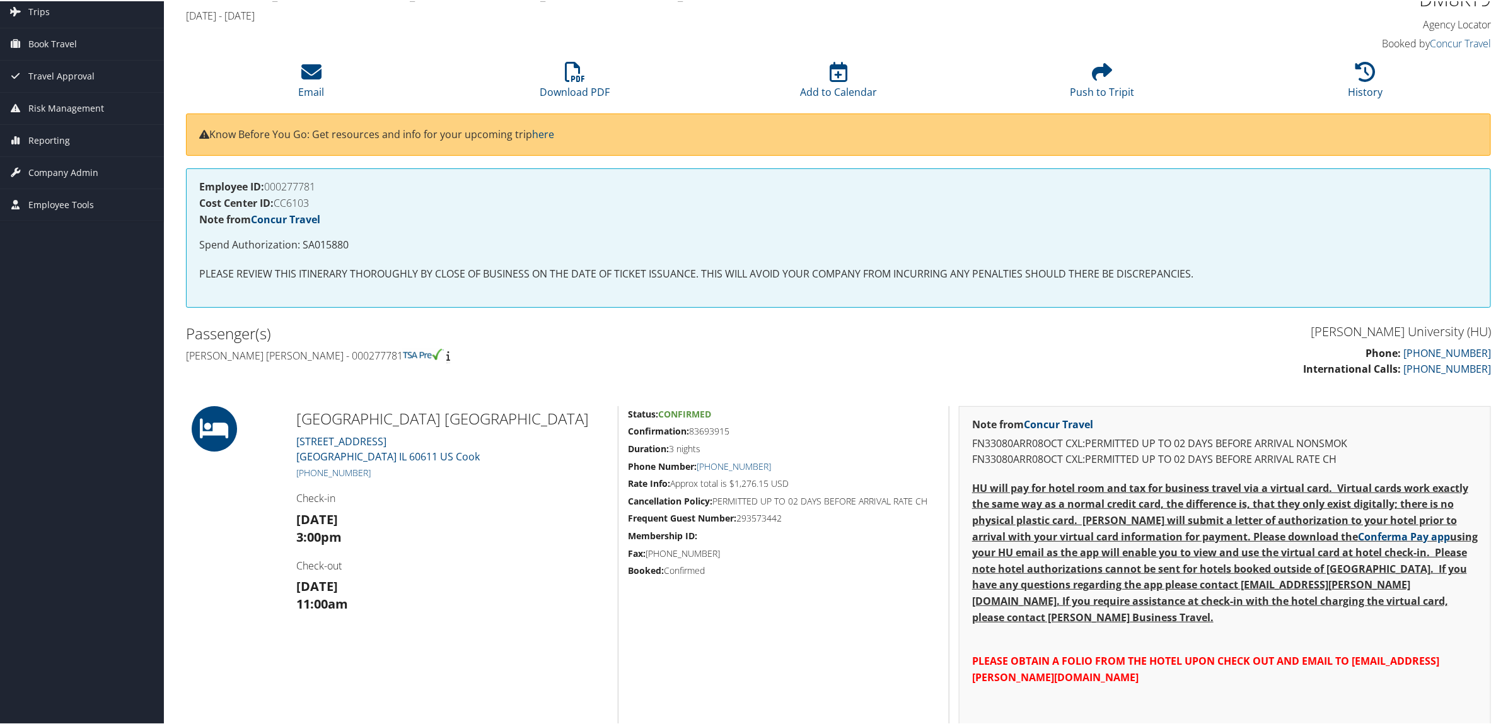
scroll to position [0, 0]
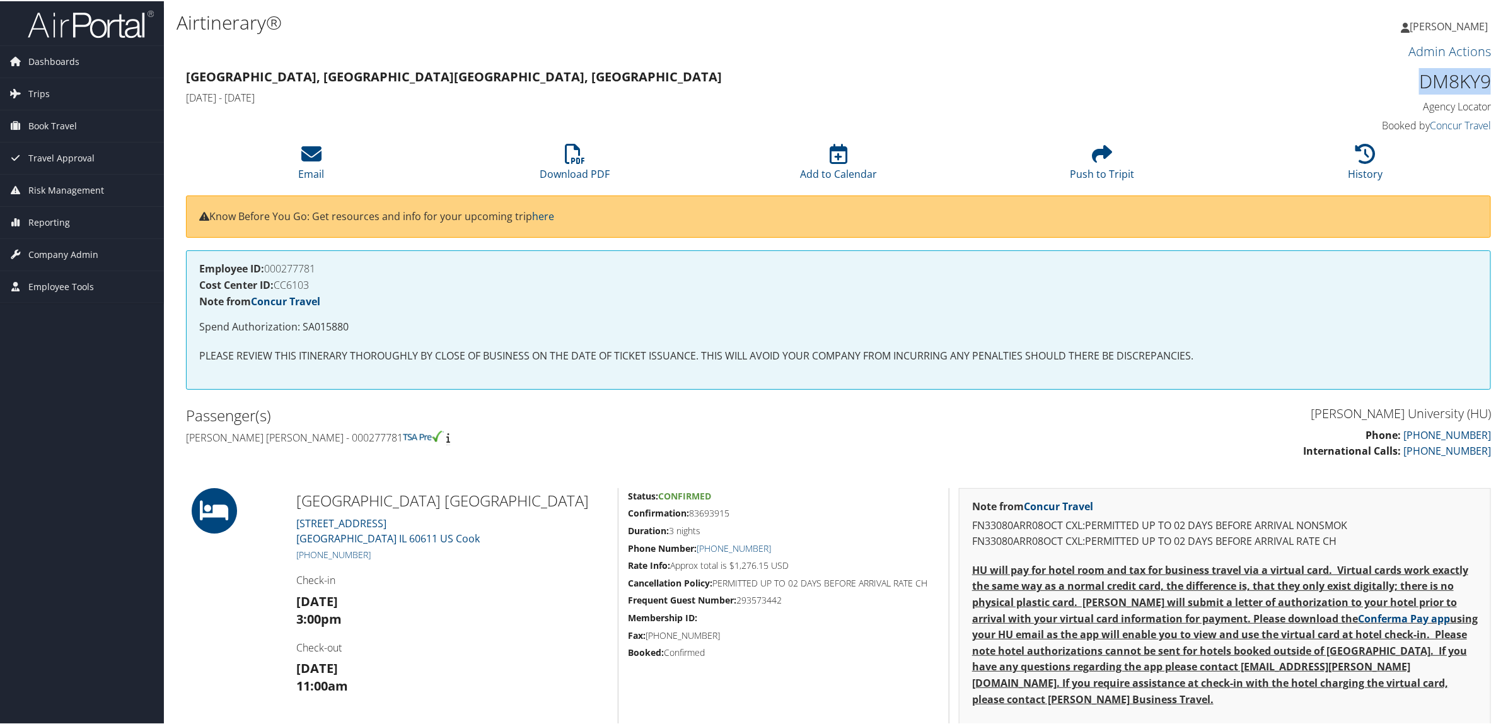
drag, startPoint x: 1411, startPoint y: 84, endPoint x: 1486, endPoint y: 85, distance: 75.0
click at [1486, 85] on div "DM8KY9 Agency Locator Agency Locator DM8KY9 Booked by Concur Travel Booked by C…" at bounding box center [1335, 100] width 331 height 72
copy h1 "DM8KY9"
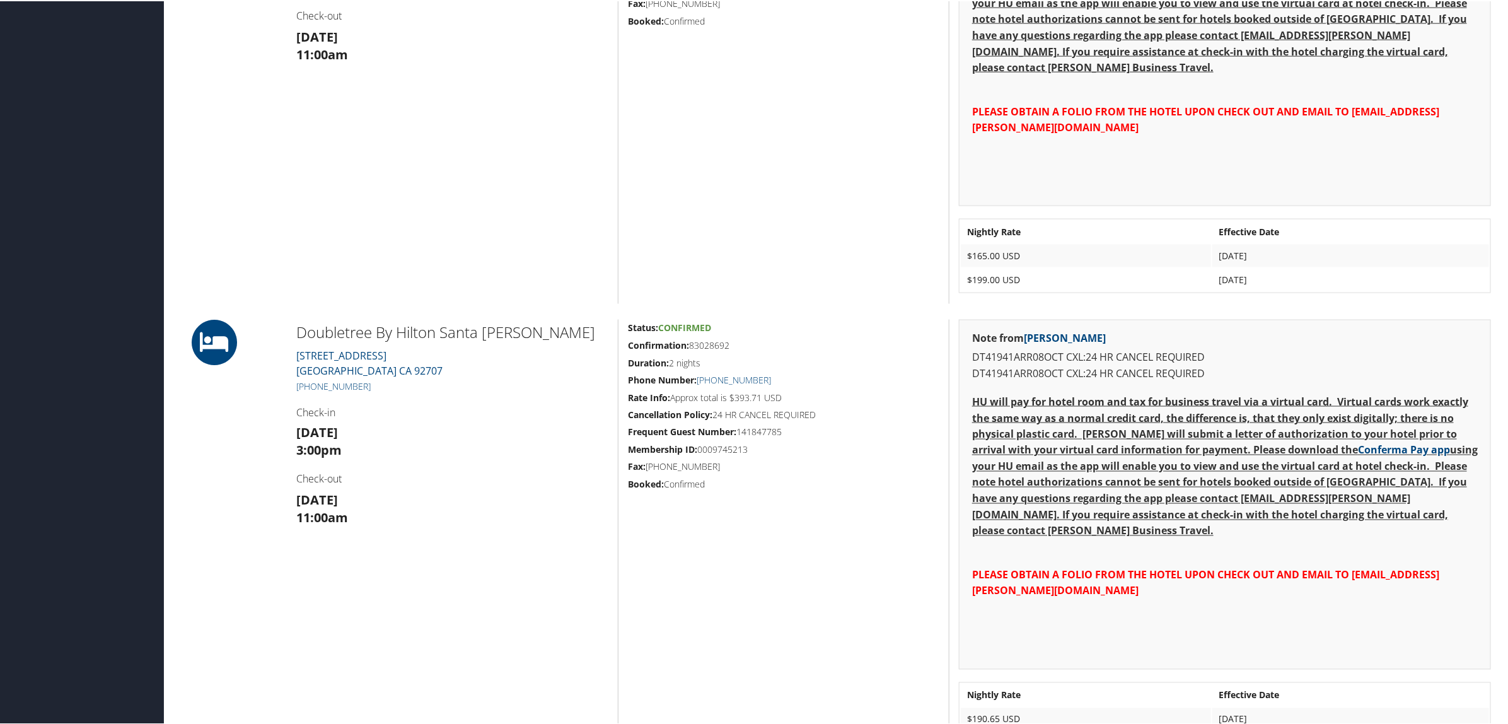
scroll to position [1103, 0]
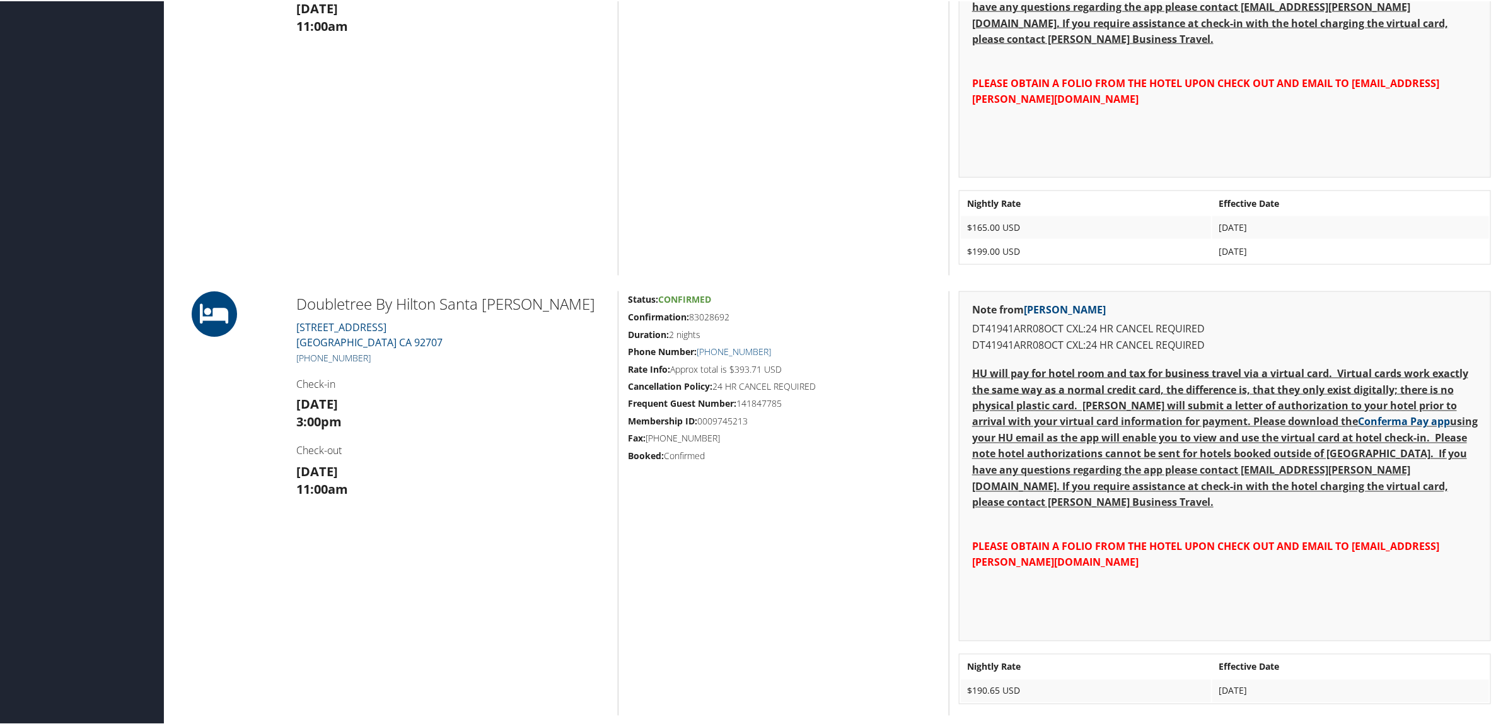
drag, startPoint x: 369, startPoint y: 354, endPoint x: 309, endPoint y: 351, distance: 60.6
click at [309, 351] on h5 "[PHONE_NUMBER]" at bounding box center [452, 357] width 312 height 13
copy link "[PHONE_NUMBER]"
drag, startPoint x: 691, startPoint y: 318, endPoint x: 717, endPoint y: 320, distance: 26.5
click at [717, 320] on h5 "Confirmation: 83028692" at bounding box center [783, 316] width 311 height 13
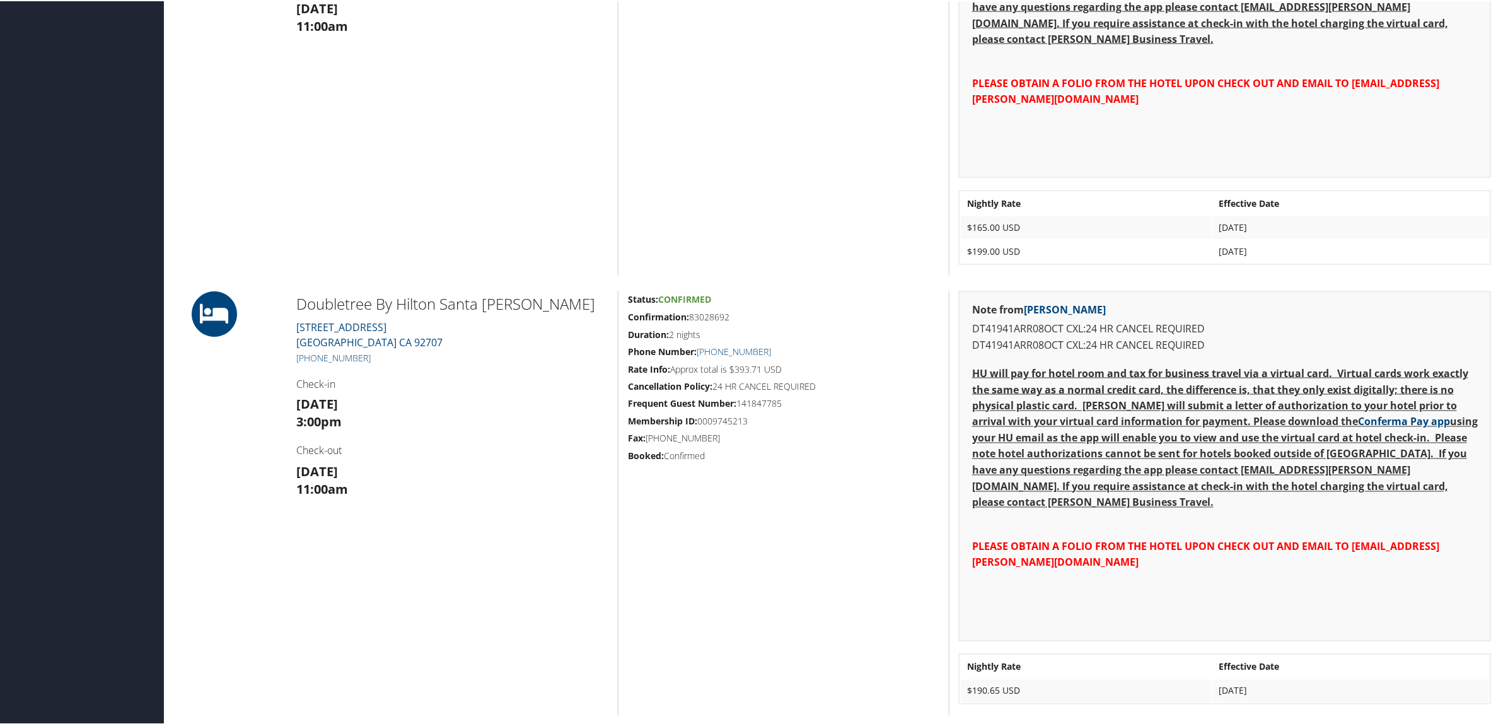
click at [745, 325] on div "Status: Confirmed Confirmation: 83028692 Duration: 2 nights Phone Number: [PHON…" at bounding box center [783, 502] width 331 height 424
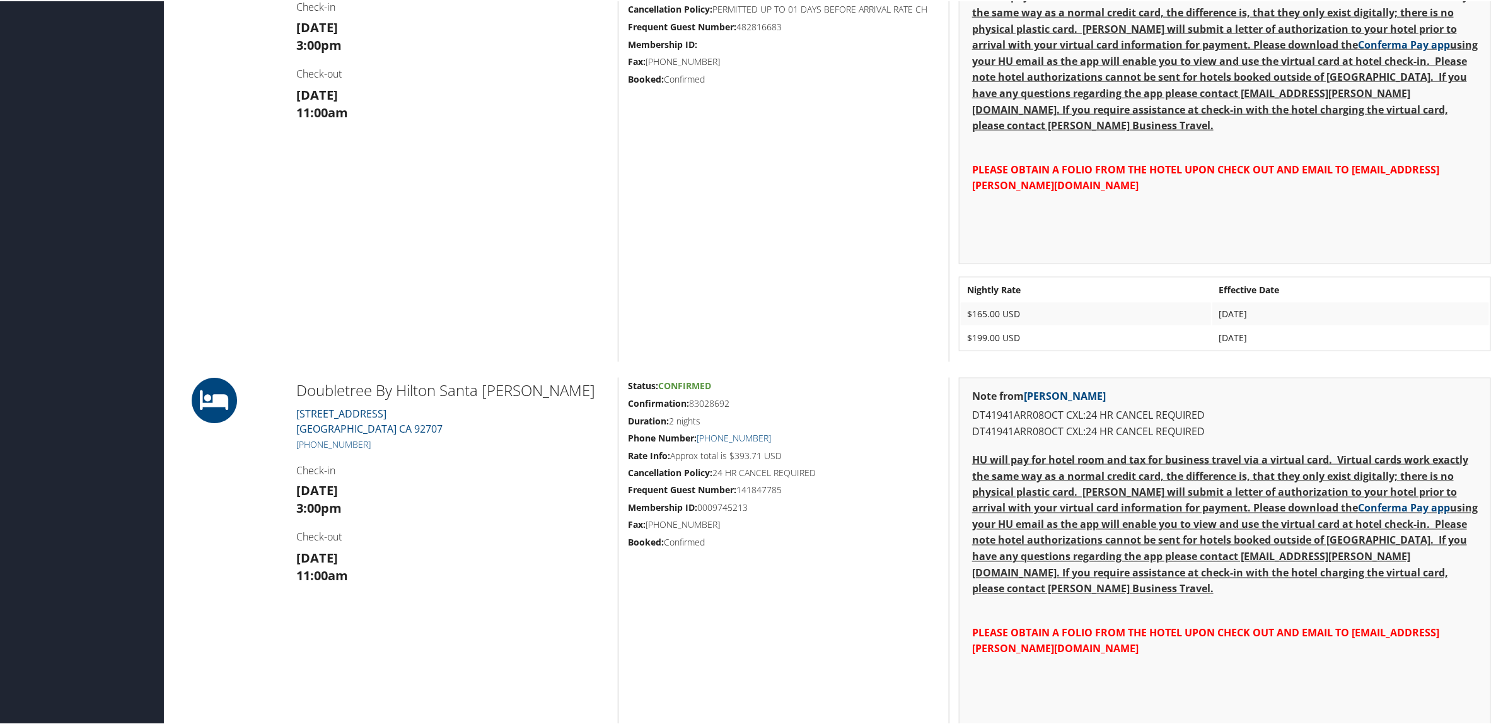
scroll to position [1025, 0]
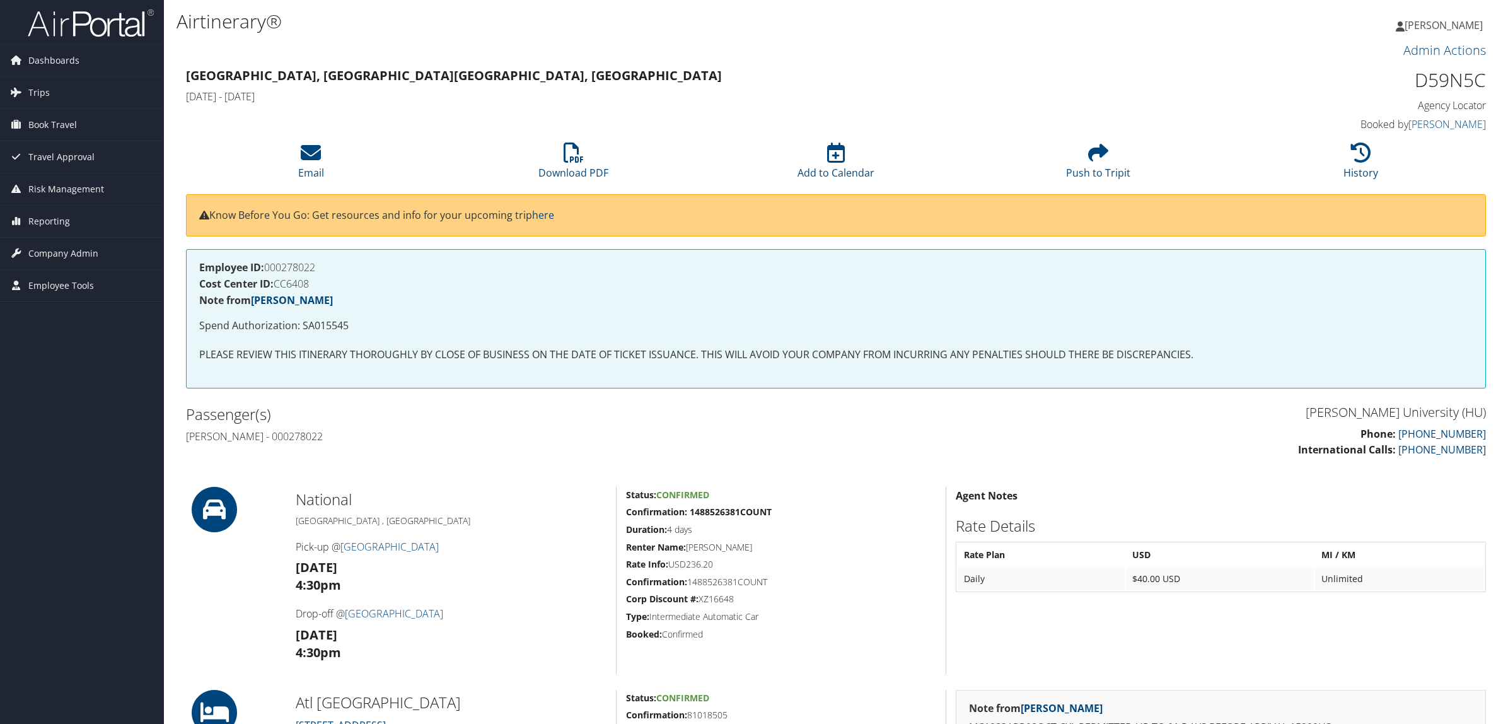
scroll to position [236, 0]
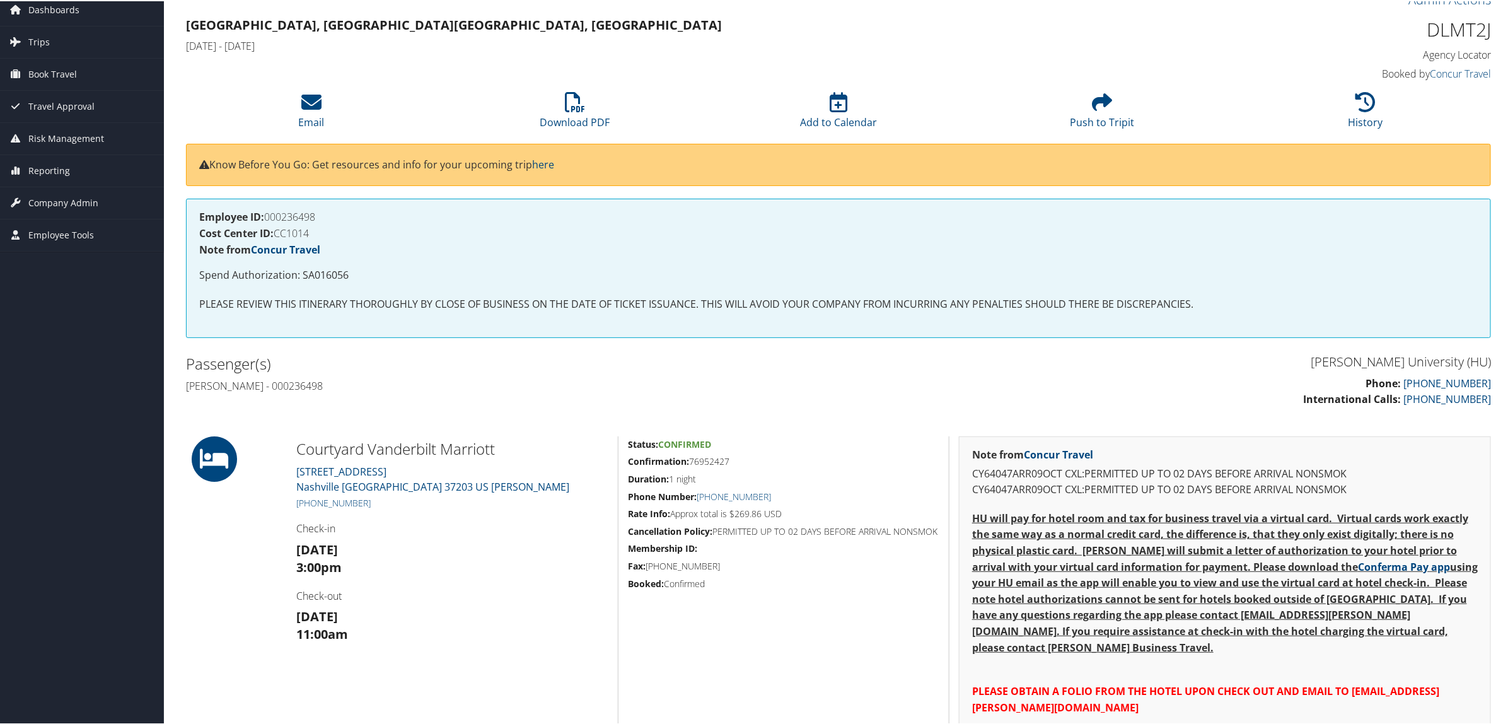
scroll to position [79, 0]
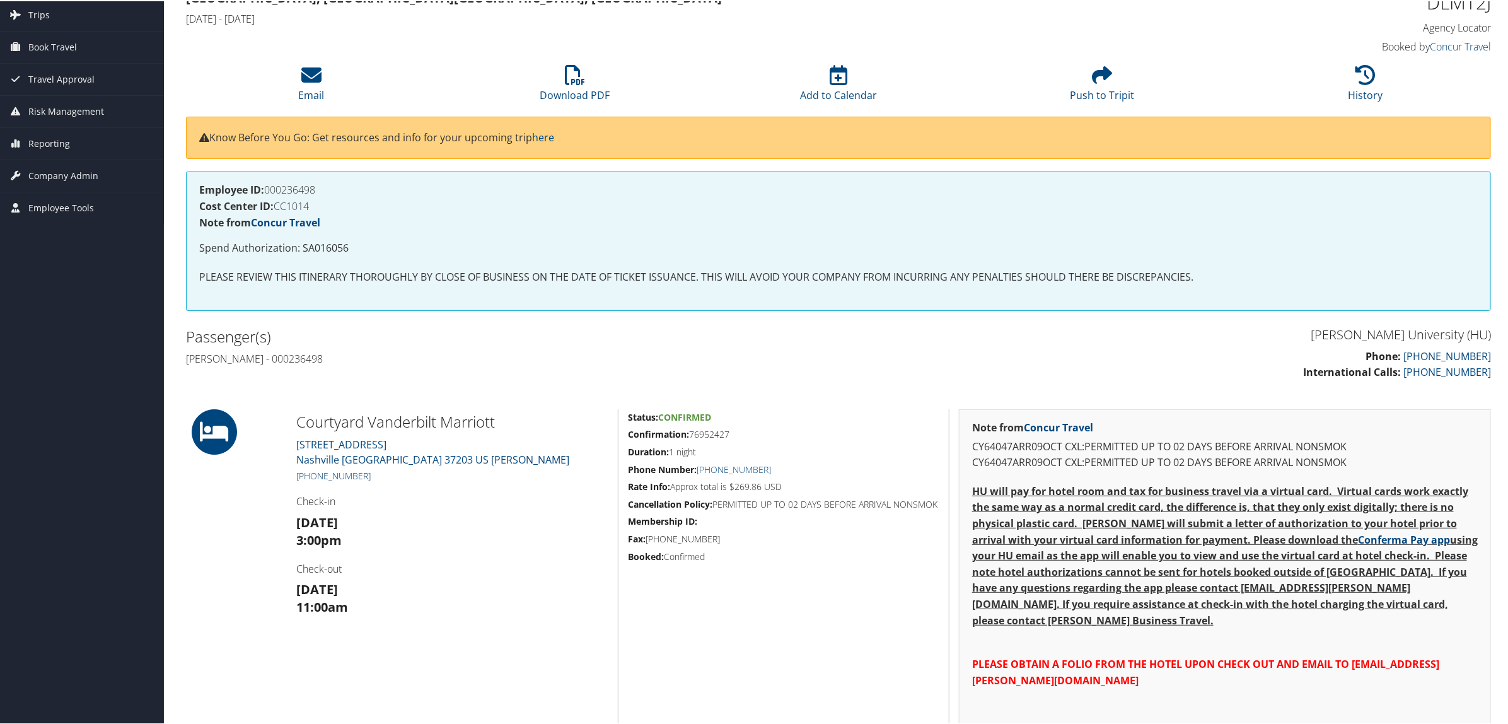
drag, startPoint x: 376, startPoint y: 472, endPoint x: 313, endPoint y: 475, distance: 63.8
click at [313, 475] on h5 "[PHONE_NUMBER]" at bounding box center [452, 474] width 312 height 13
copy link "615) 327-9900"
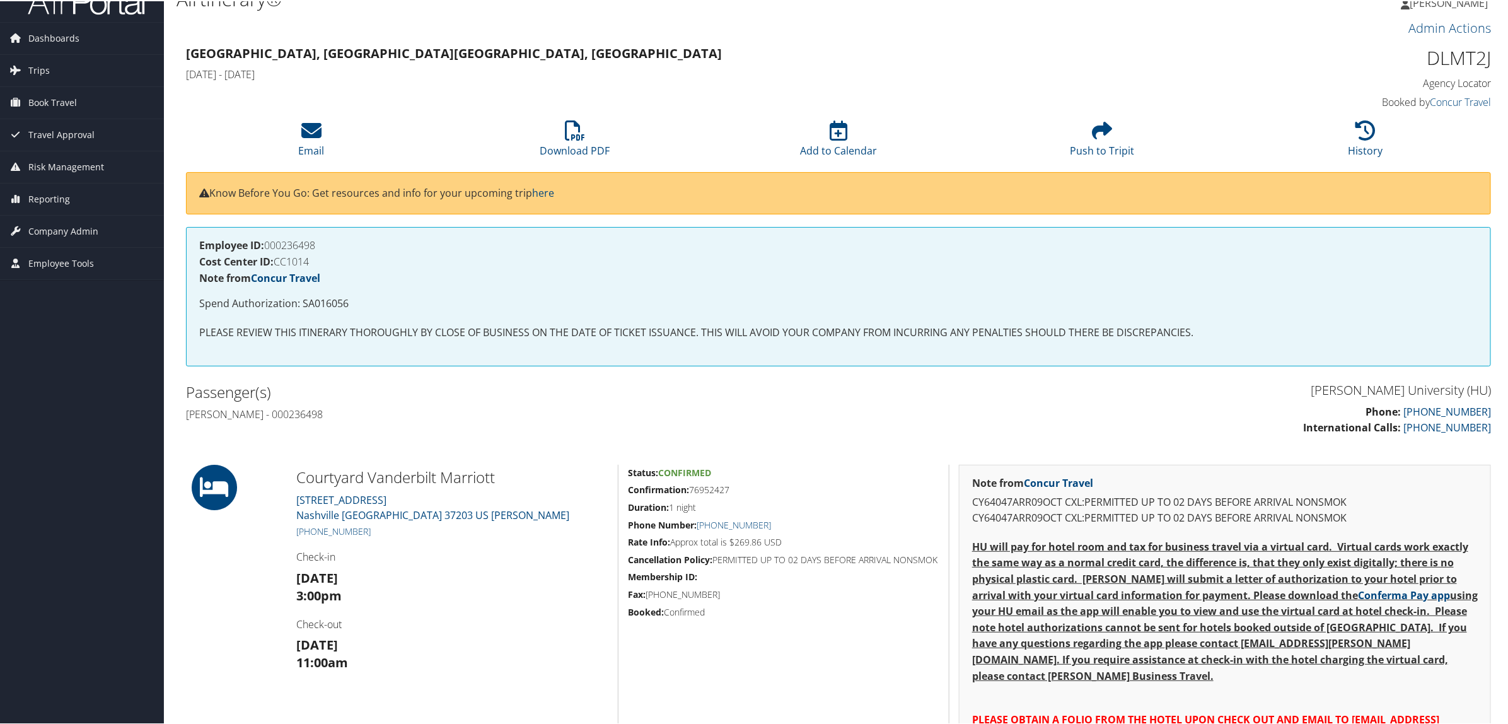
scroll to position [0, 0]
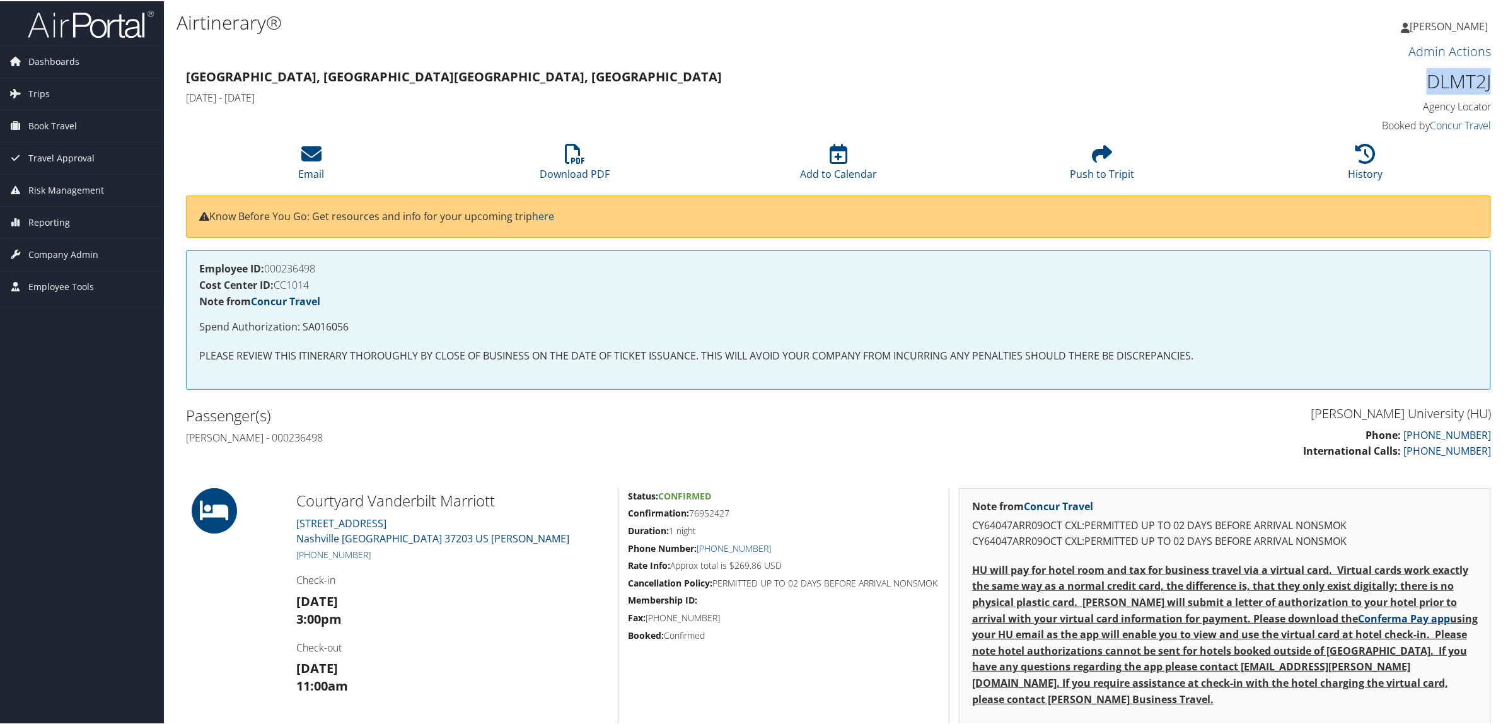
drag, startPoint x: 1413, startPoint y: 71, endPoint x: 1487, endPoint y: 82, distance: 74.6
click at [1487, 82] on div "DLMT2J Agency Locator Agency Locator DLMT2J Booked by Concur Travel Booked by C…" at bounding box center [1335, 100] width 331 height 72
copy h1 "DLMT2J"
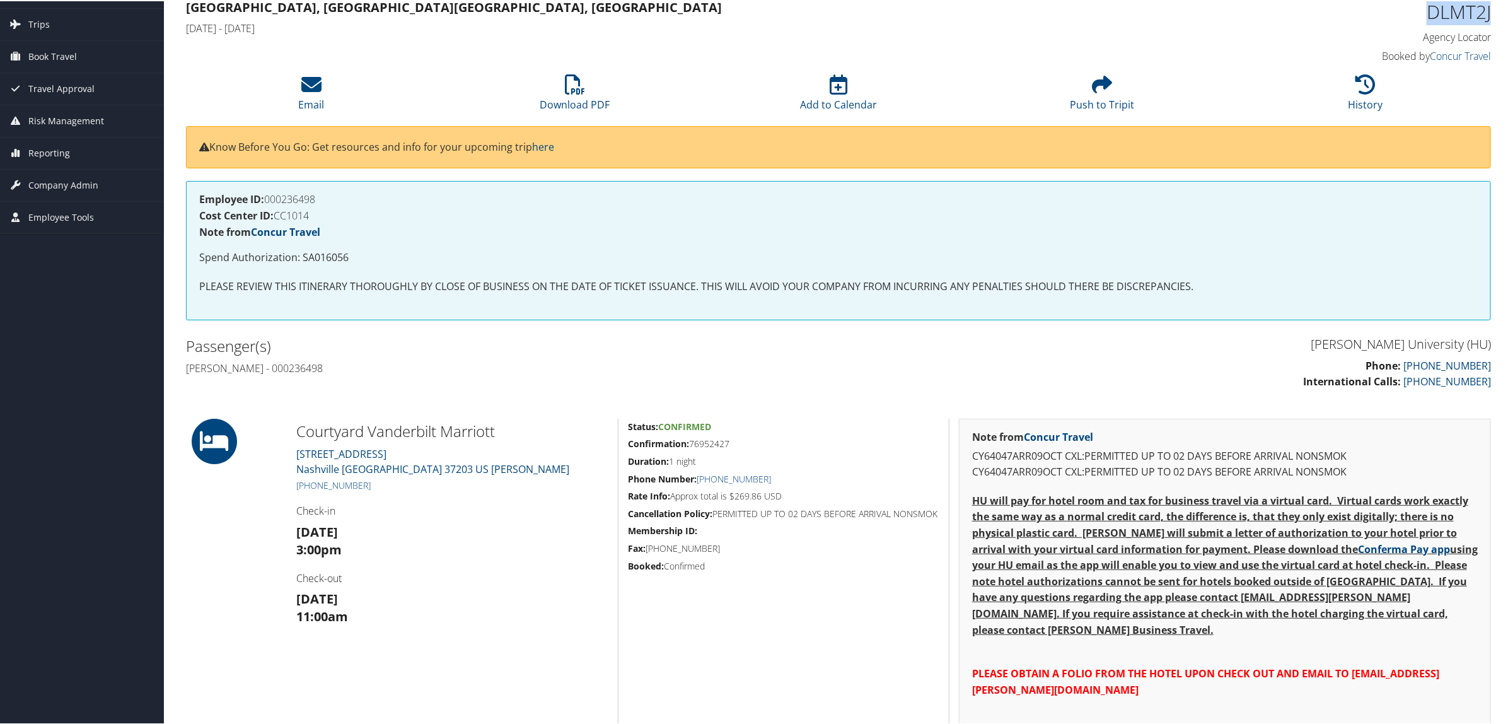
scroll to position [236, 0]
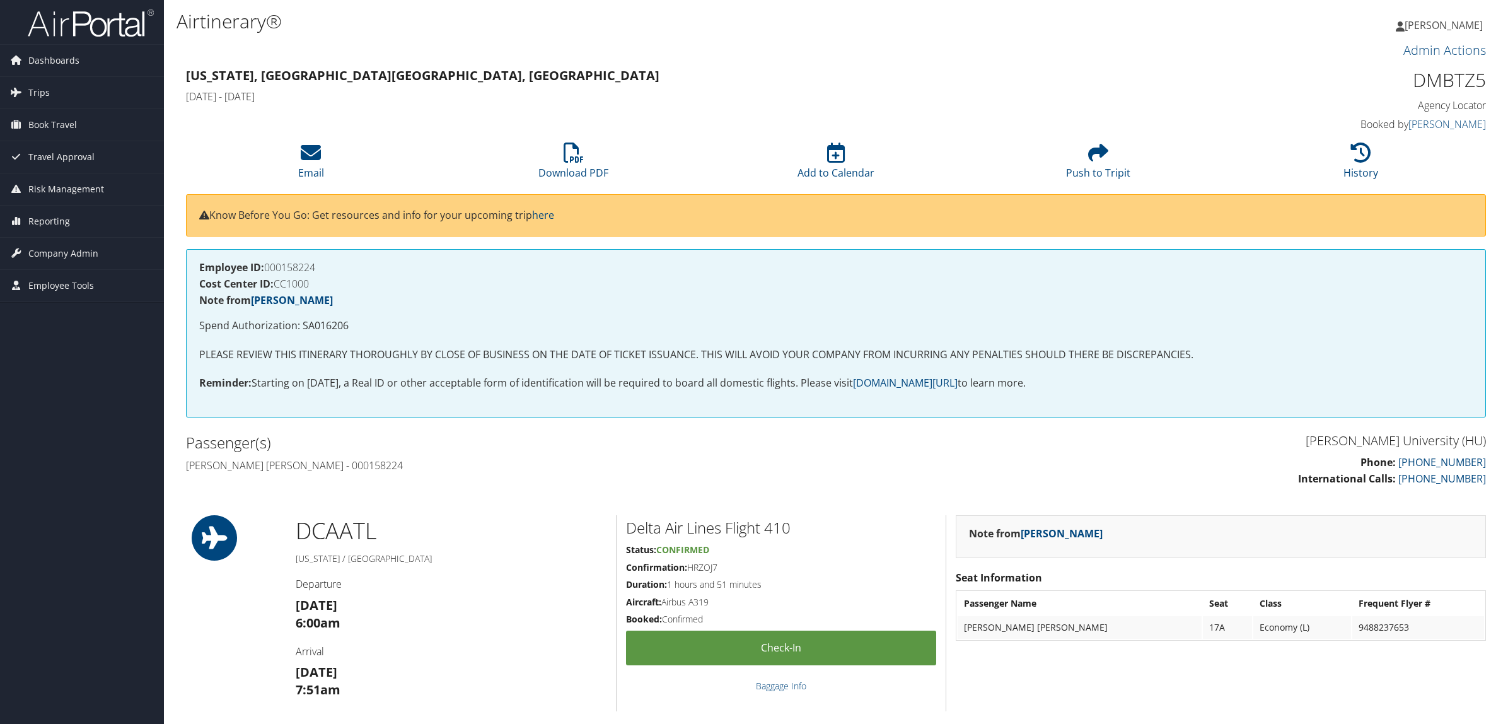
scroll to position [315, 0]
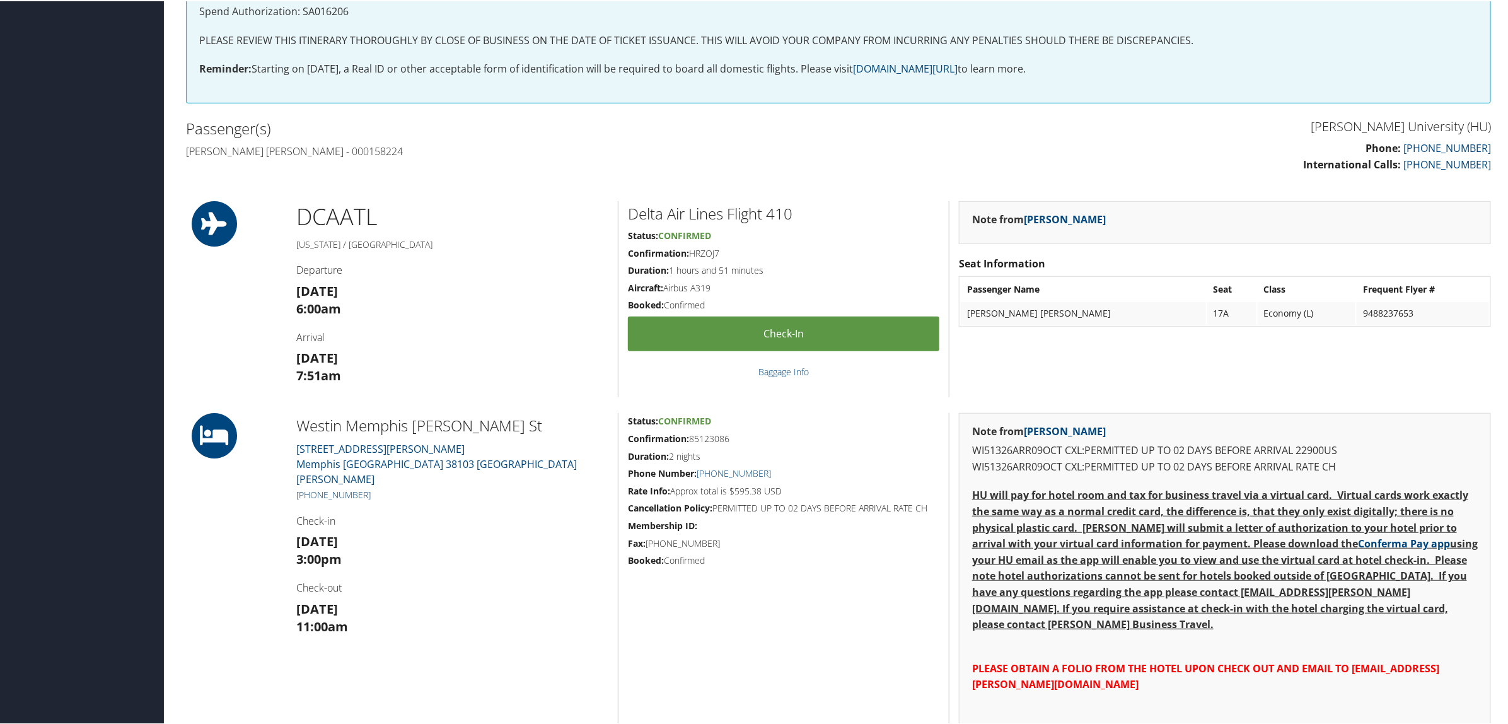
drag, startPoint x: 373, startPoint y: 484, endPoint x: 306, endPoint y: 480, distance: 66.3
click at [306, 487] on h5 "[PHONE_NUMBER]" at bounding box center [452, 493] width 312 height 13
copy link "[PHONE_NUMBER]"
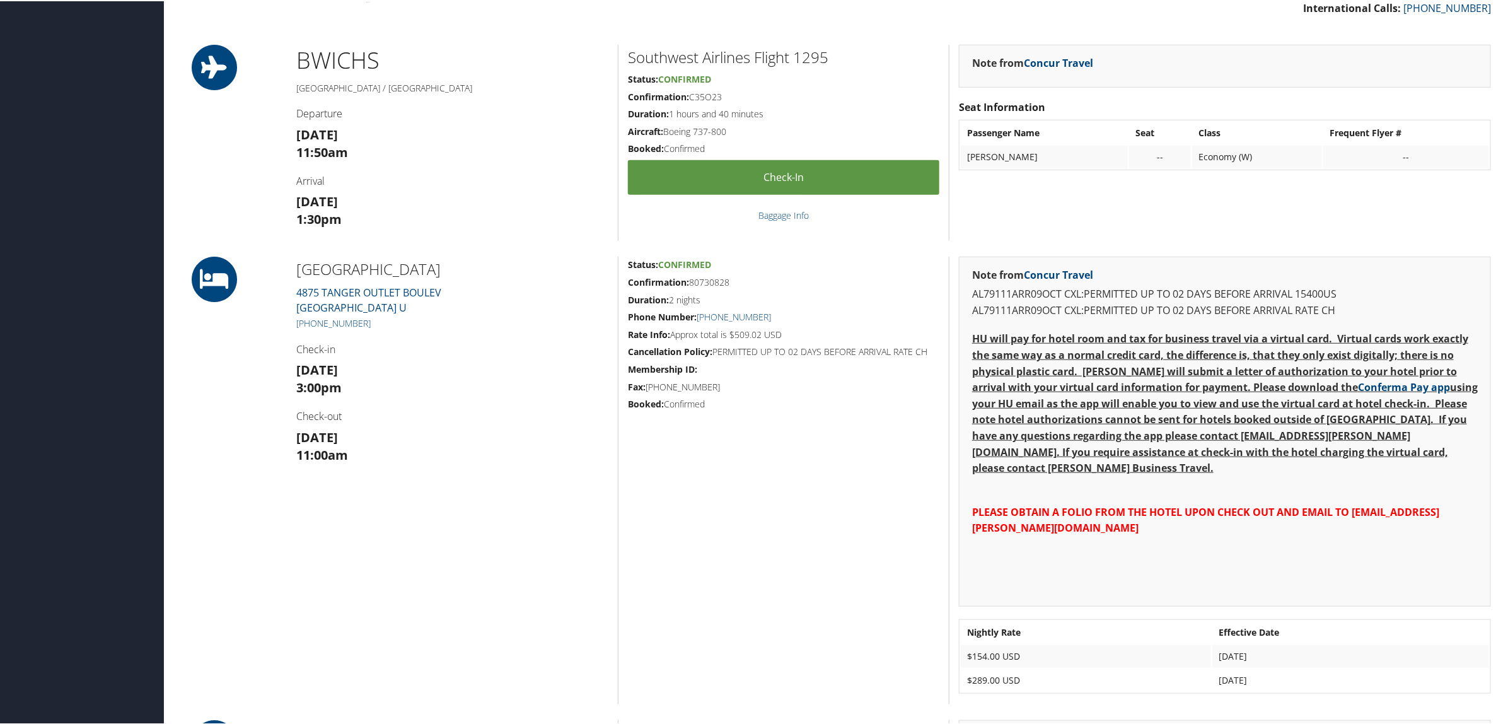
scroll to position [473, 0]
drag, startPoint x: 378, startPoint y: 317, endPoint x: 309, endPoint y: 323, distance: 69.6
click at [309, 323] on h5 "[PHONE_NUMBER]" at bounding box center [452, 321] width 312 height 13
copy link "[PHONE_NUMBER]"
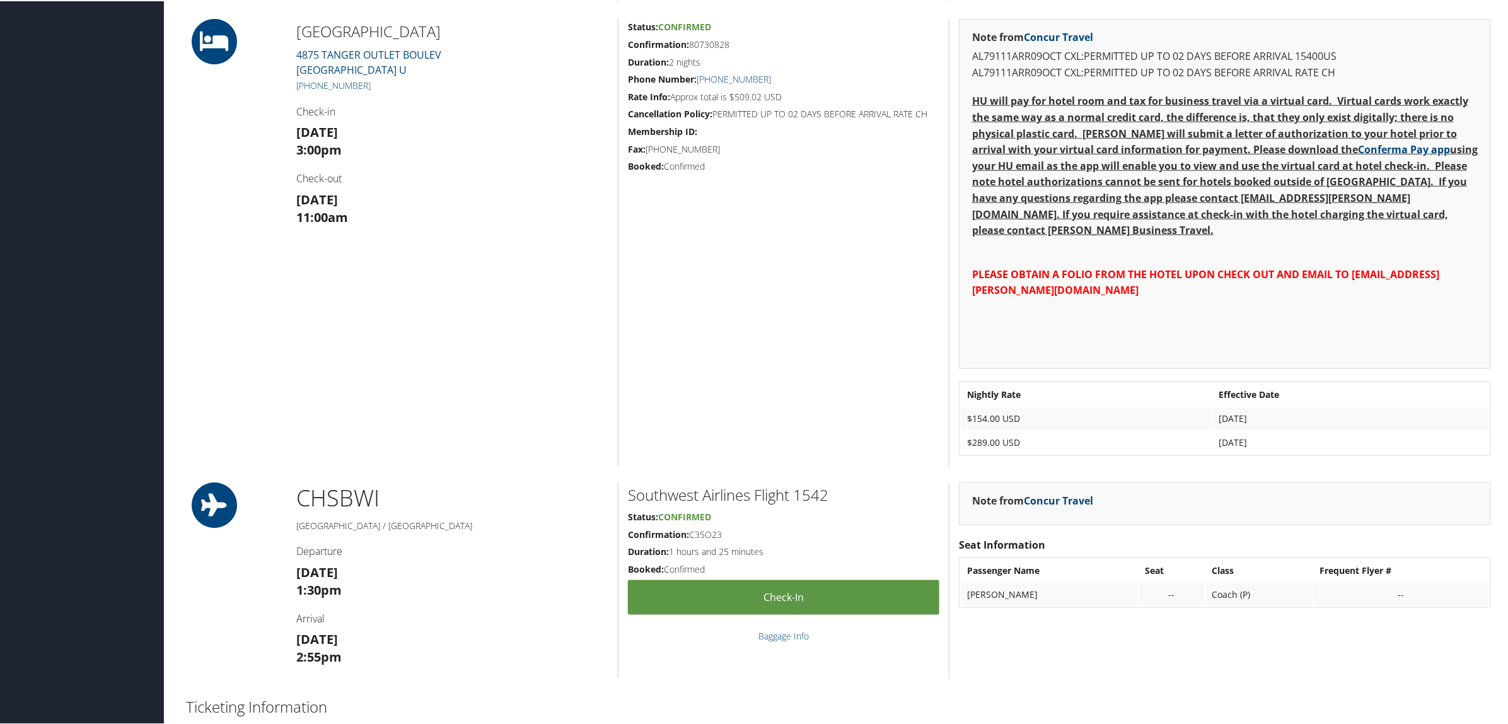
scroll to position [867, 0]
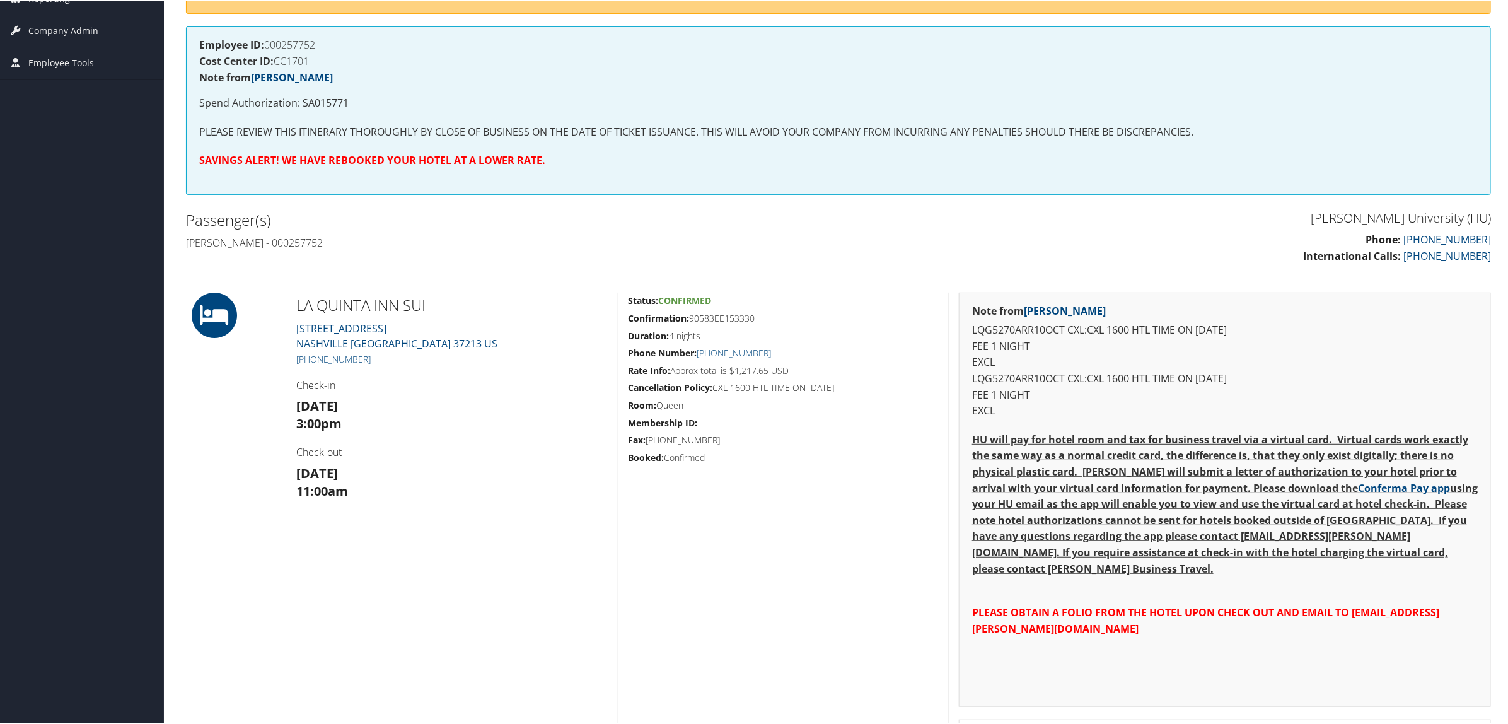
scroll to position [236, 0]
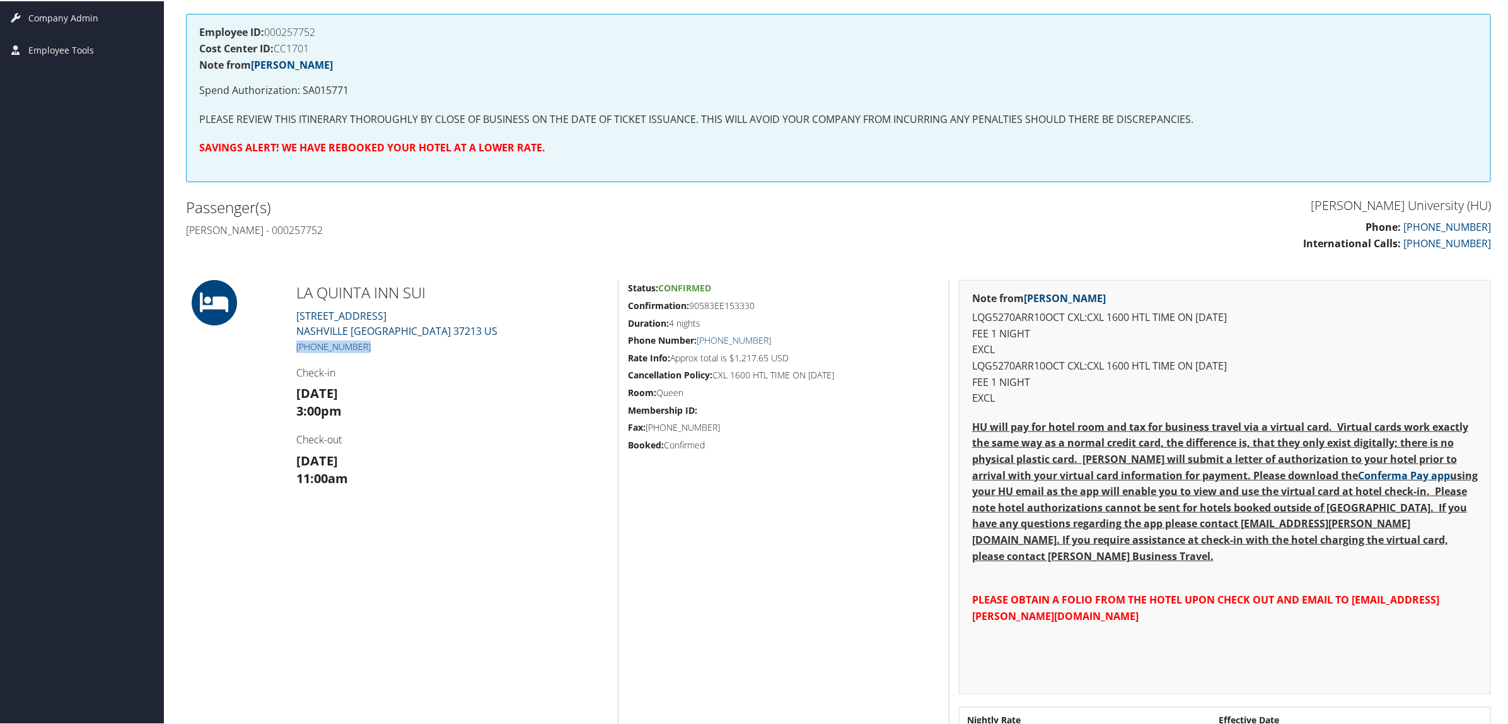
drag, startPoint x: 367, startPoint y: 340, endPoint x: 297, endPoint y: 351, distance: 70.7
click at [297, 351] on h5 "(615) 795-0077" at bounding box center [452, 345] width 312 height 13
copy link "(615) 795-0077"
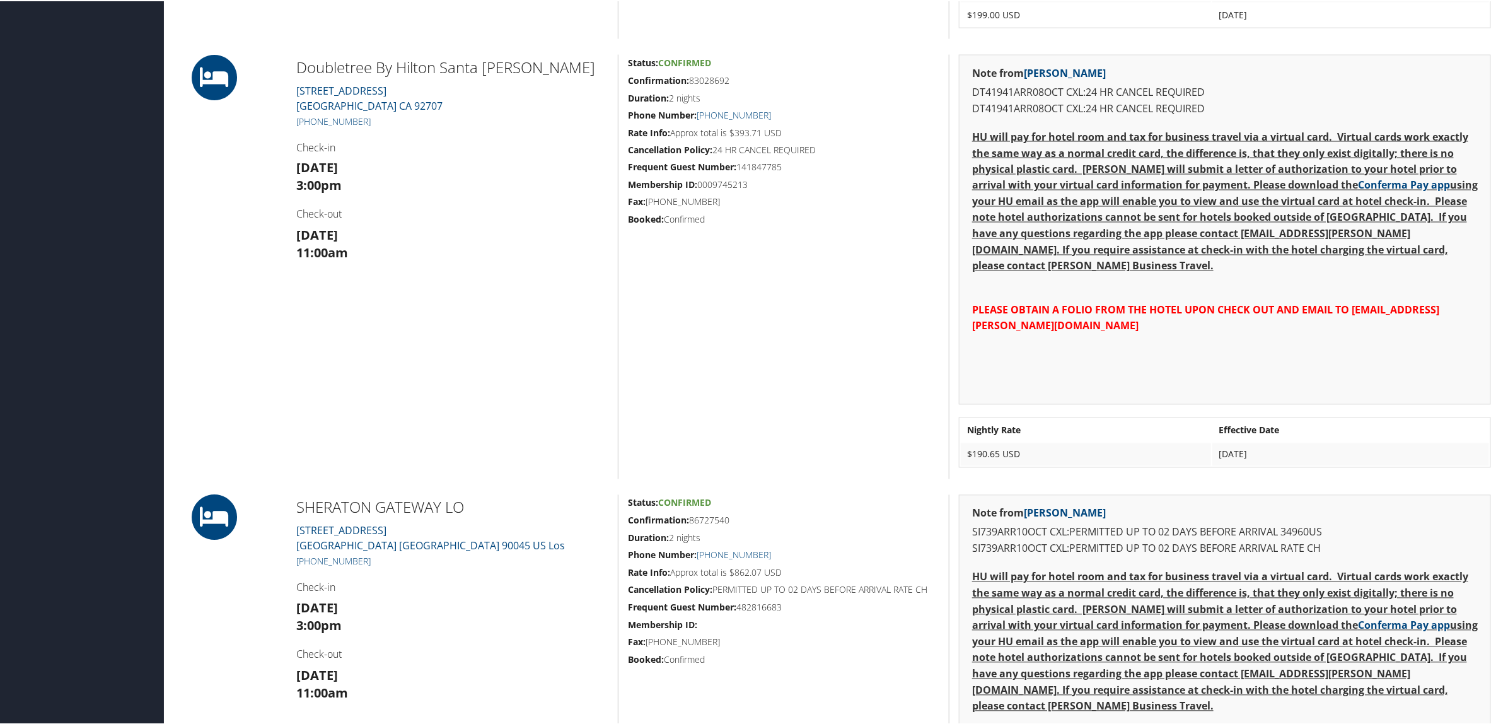
scroll to position [1419, 0]
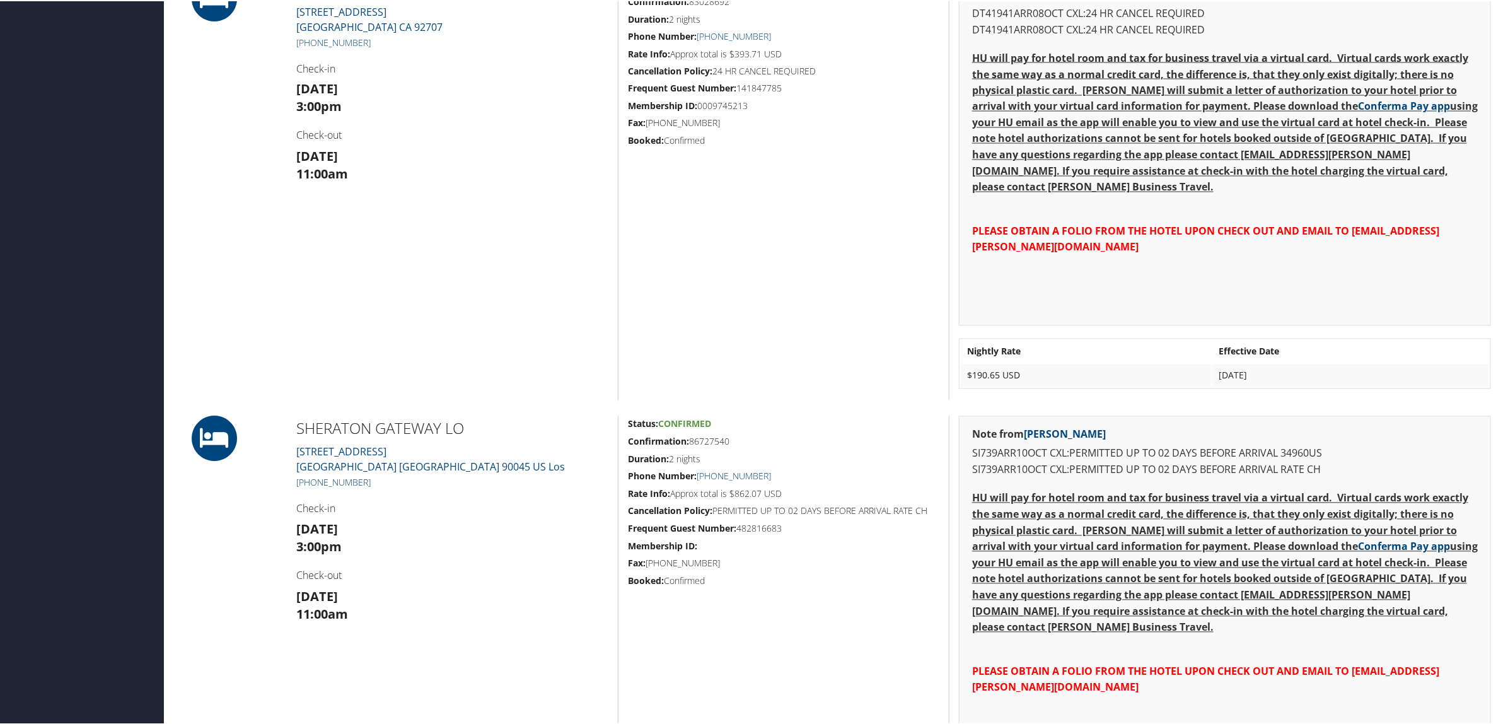
drag, startPoint x: 372, startPoint y: 477, endPoint x: 310, endPoint y: 478, distance: 61.8
click at [310, 478] on h5 "[PHONE_NUMBER]" at bounding box center [452, 481] width 312 height 13
copy link "310) 642-1111"
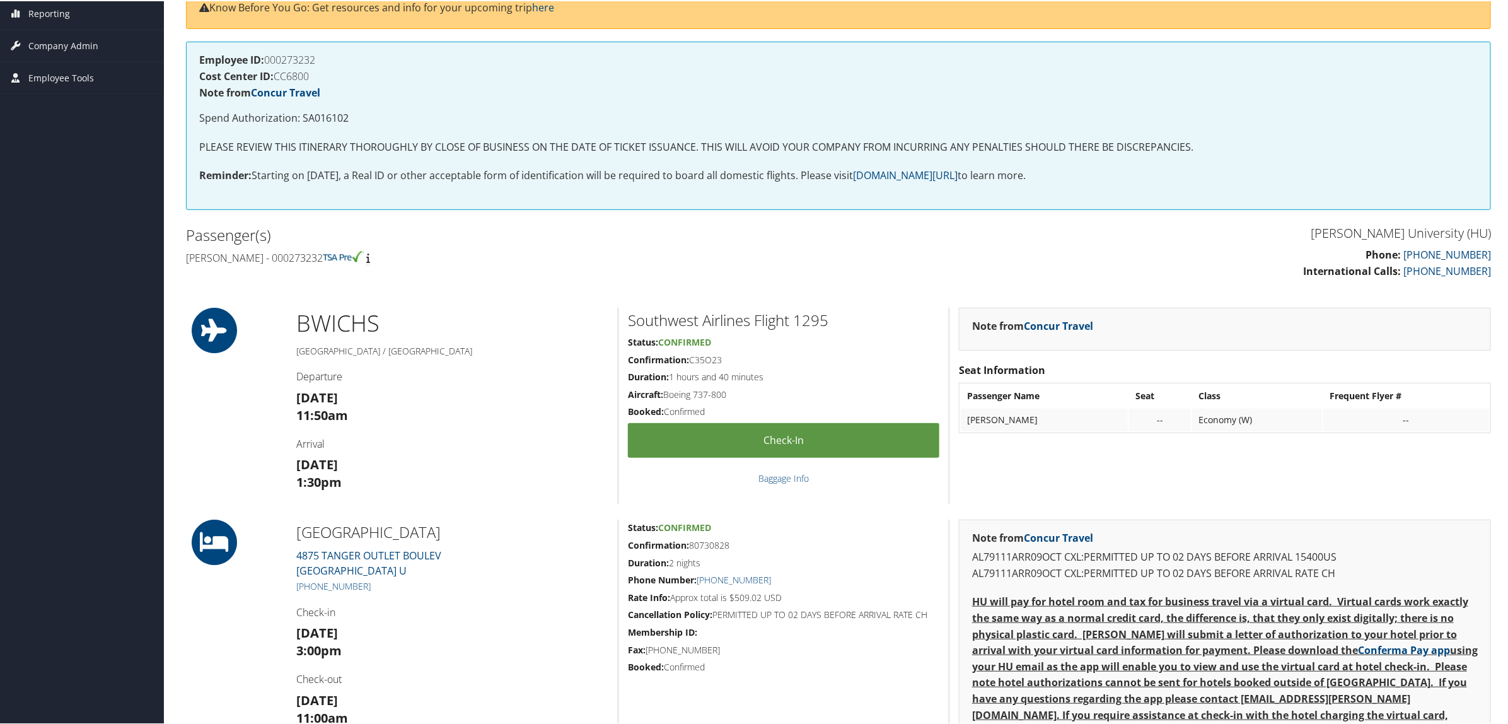
scroll to position [315, 0]
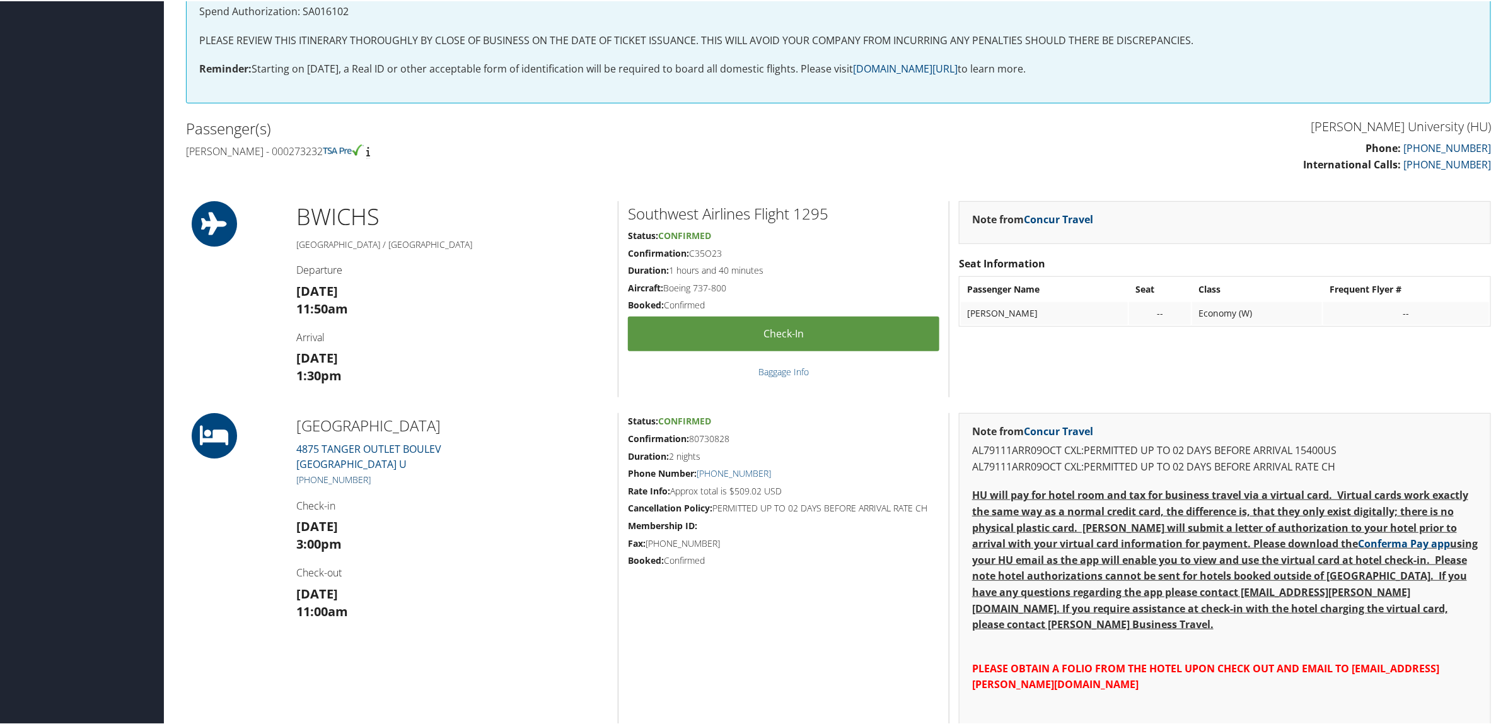
drag, startPoint x: 380, startPoint y: 480, endPoint x: 308, endPoint y: 483, distance: 72.5
click at [308, 483] on h5 "[PHONE_NUMBER]" at bounding box center [452, 478] width 312 height 13
copy link "(843) 566-7300"
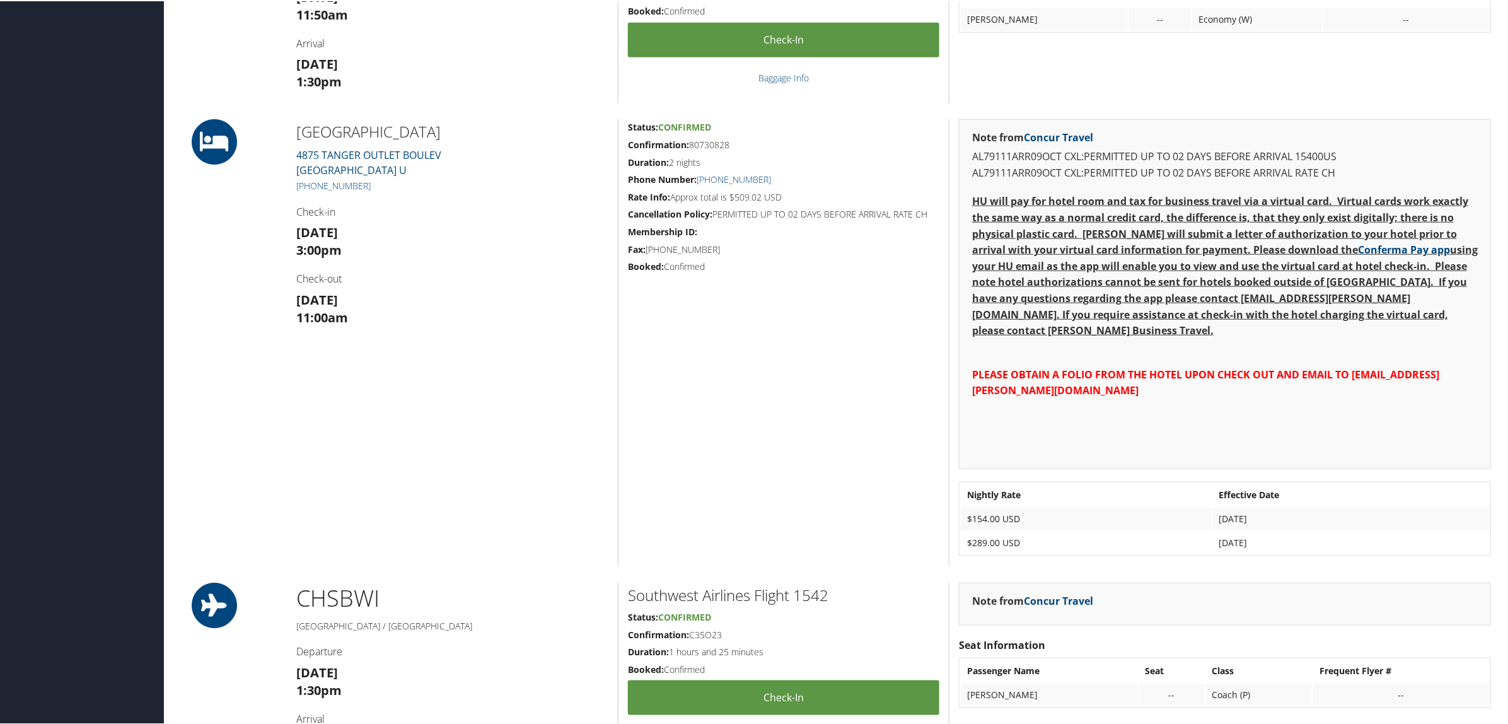
scroll to position [630, 0]
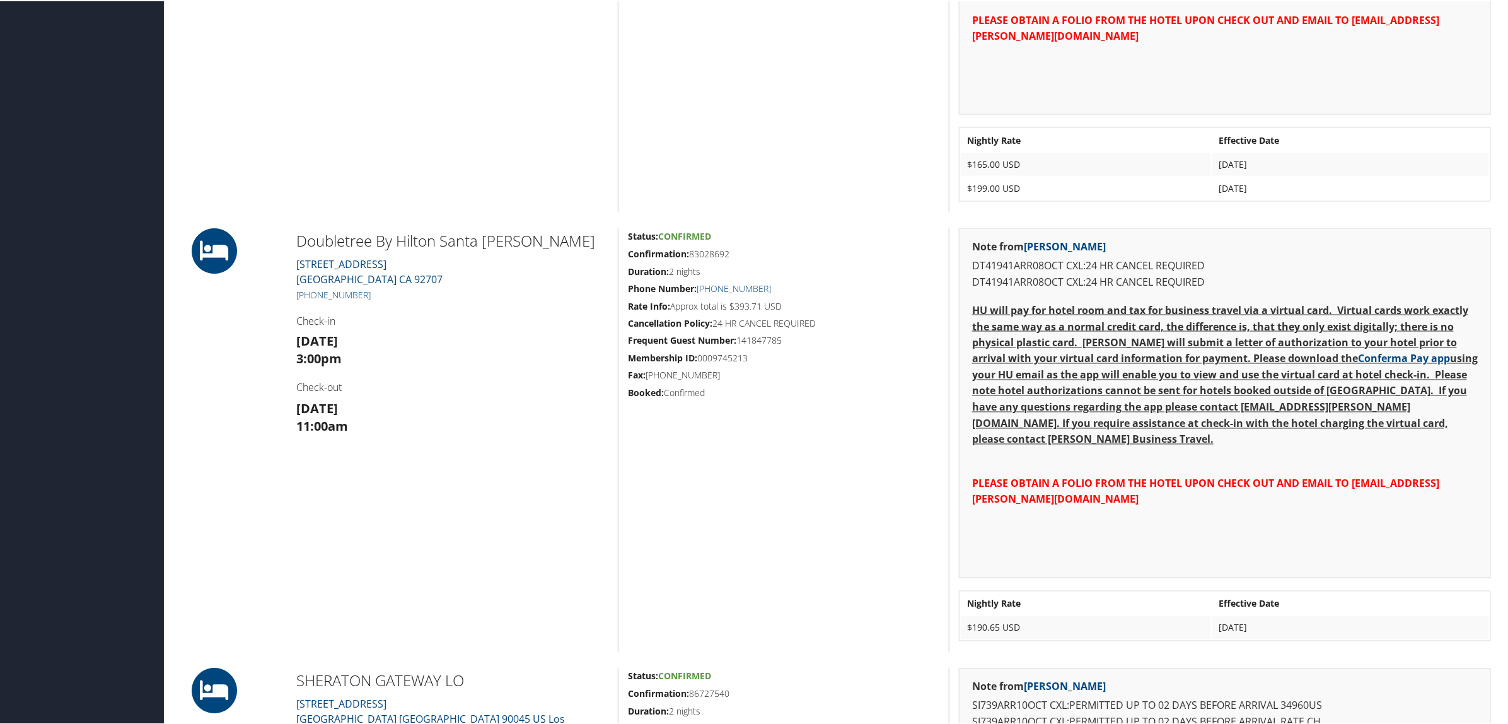
scroll to position [1182, 0]
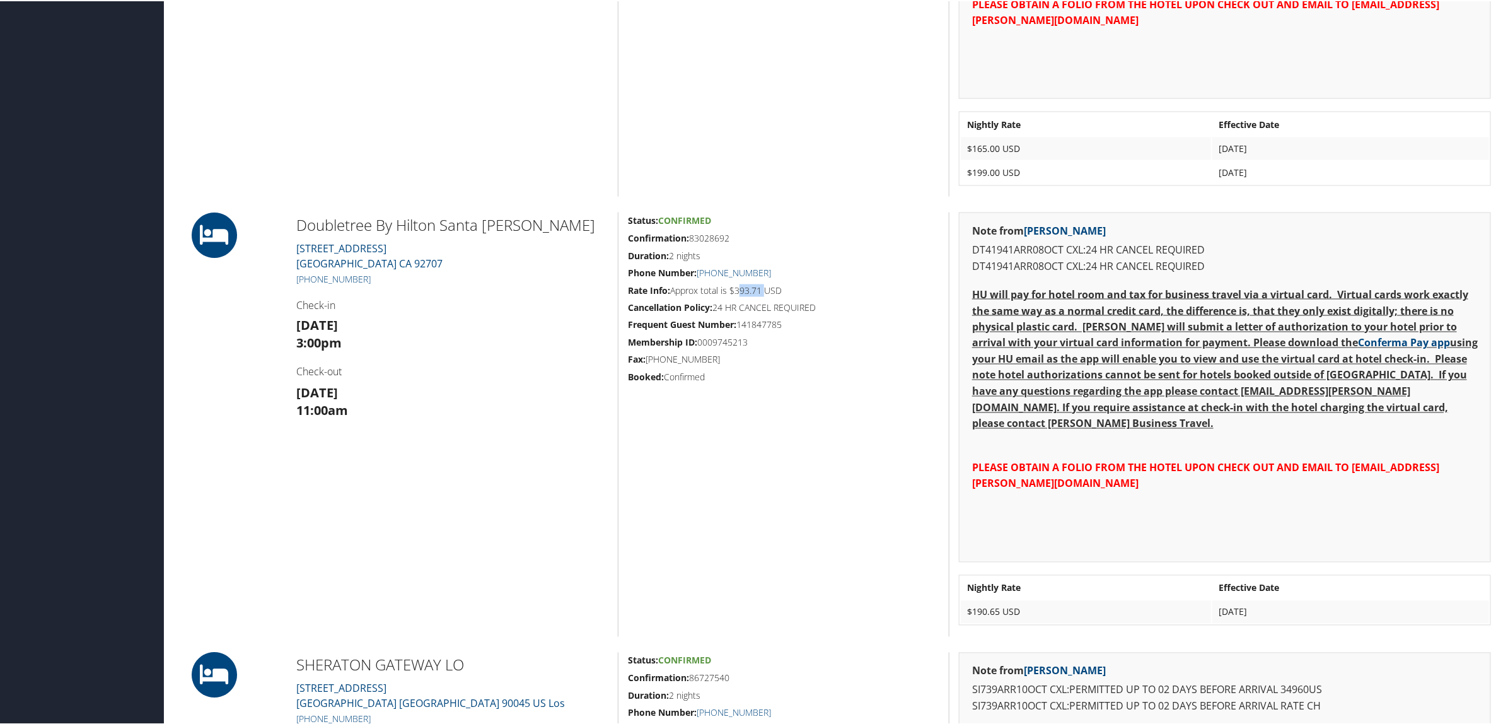
drag, startPoint x: 736, startPoint y: 288, endPoint x: 764, endPoint y: 291, distance: 27.4
click at [764, 291] on h5 "Rate Info: Approx total is $393.71 USD" at bounding box center [783, 289] width 311 height 13
copy h5 "393.71"
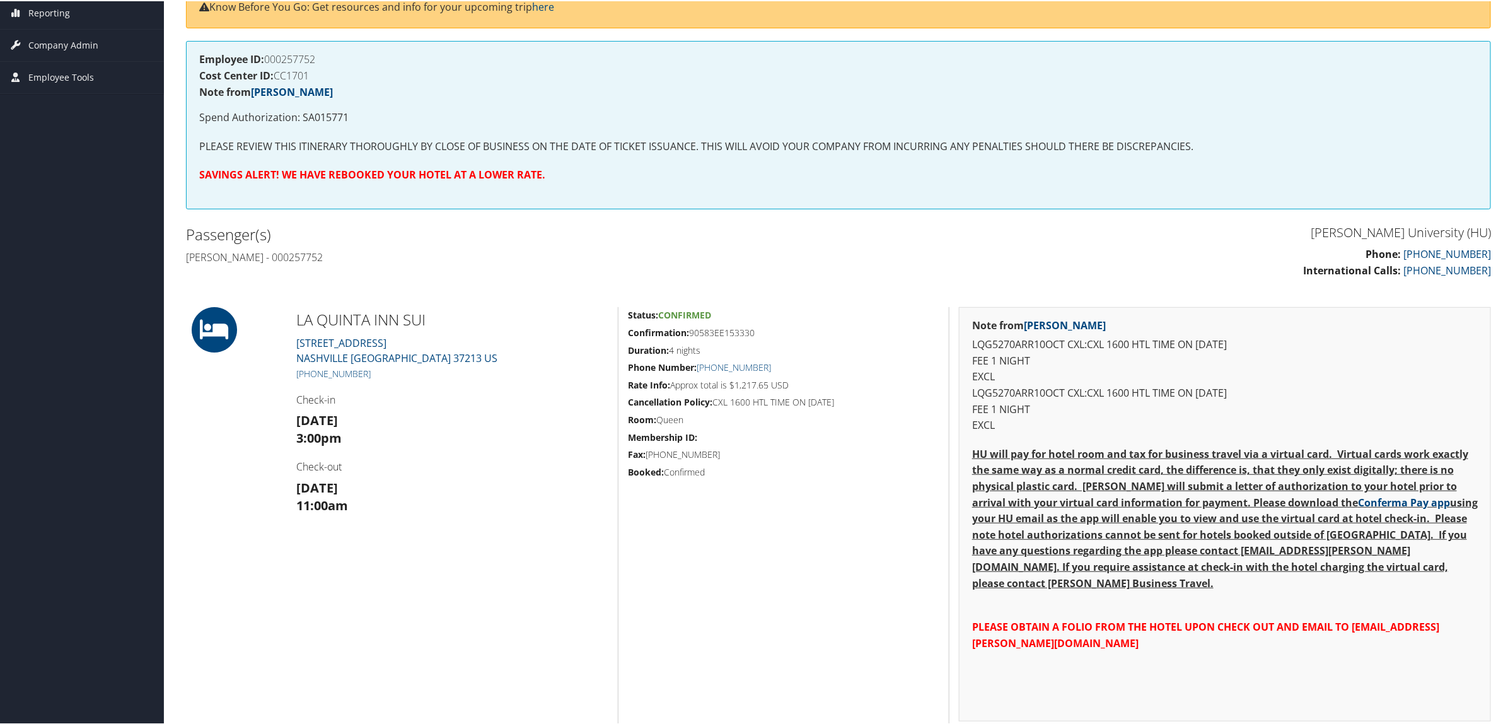
scroll to position [158, 0]
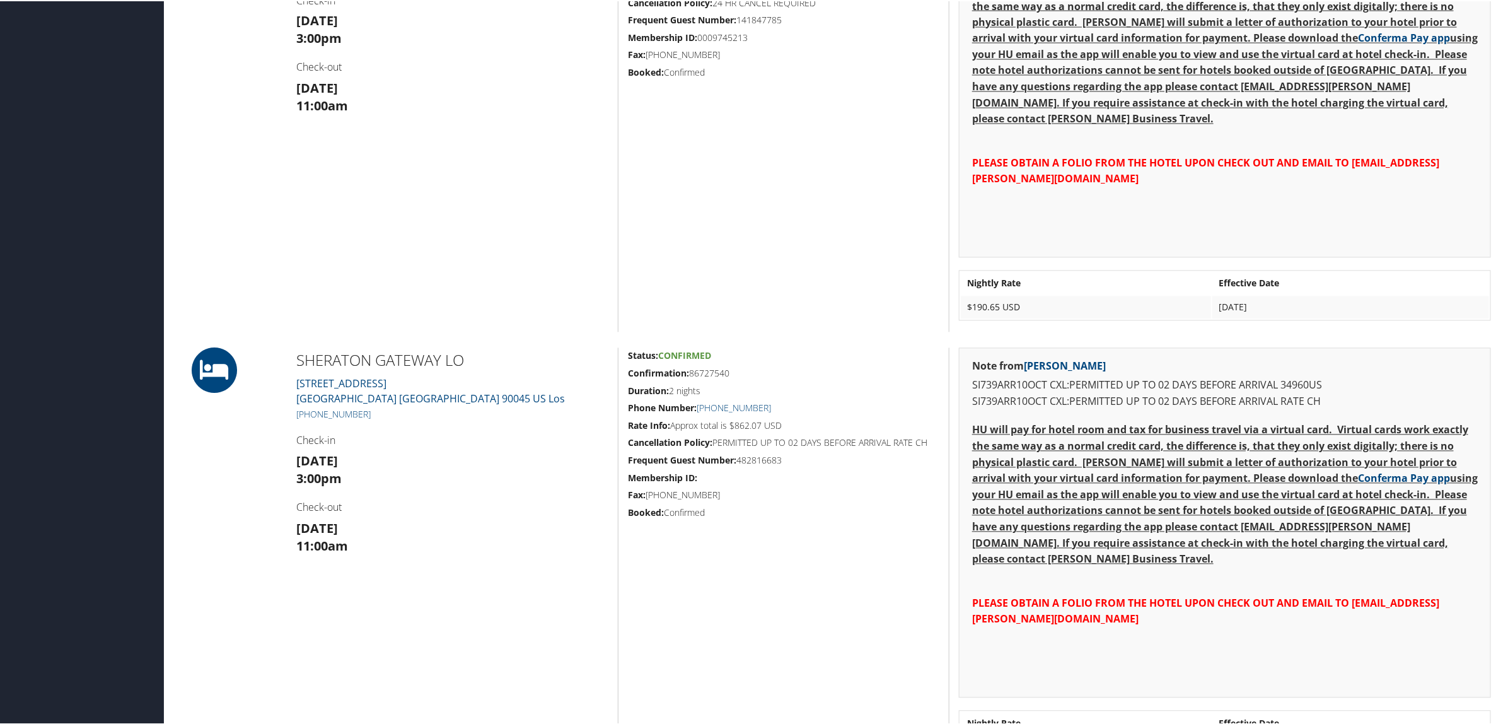
scroll to position [1497, 0]
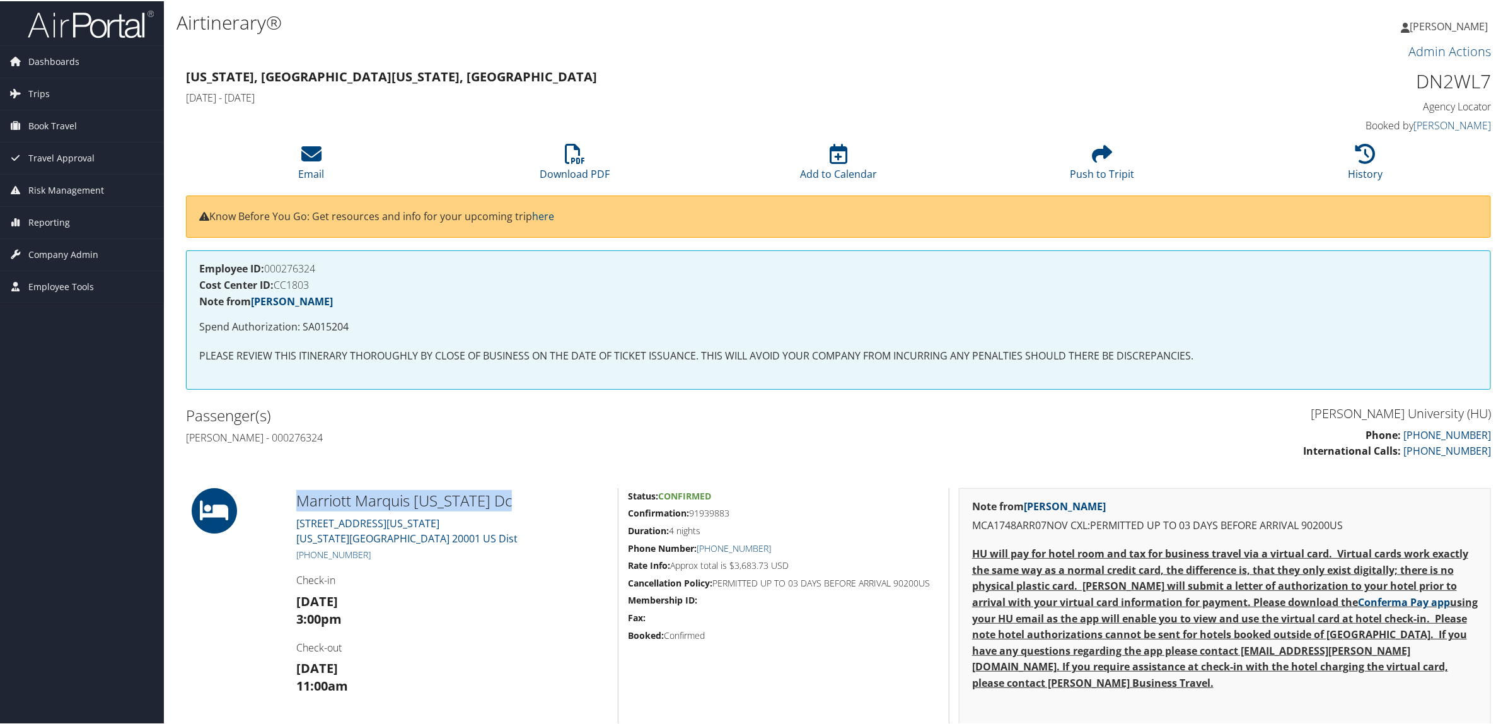
drag, startPoint x: 297, startPoint y: 495, endPoint x: 518, endPoint y: 504, distance: 220.9
click at [518, 504] on h2 "Marriott Marquis [US_STATE] Dc" at bounding box center [452, 499] width 312 height 21
copy h2 "Marriott Marquis [US_STATE] Dc"
drag, startPoint x: 183, startPoint y: 436, endPoint x: 282, endPoint y: 427, distance: 99.3
click at [279, 429] on div "Passenger(s) [PERSON_NAME] - 000276324" at bounding box center [508, 424] width 662 height 47
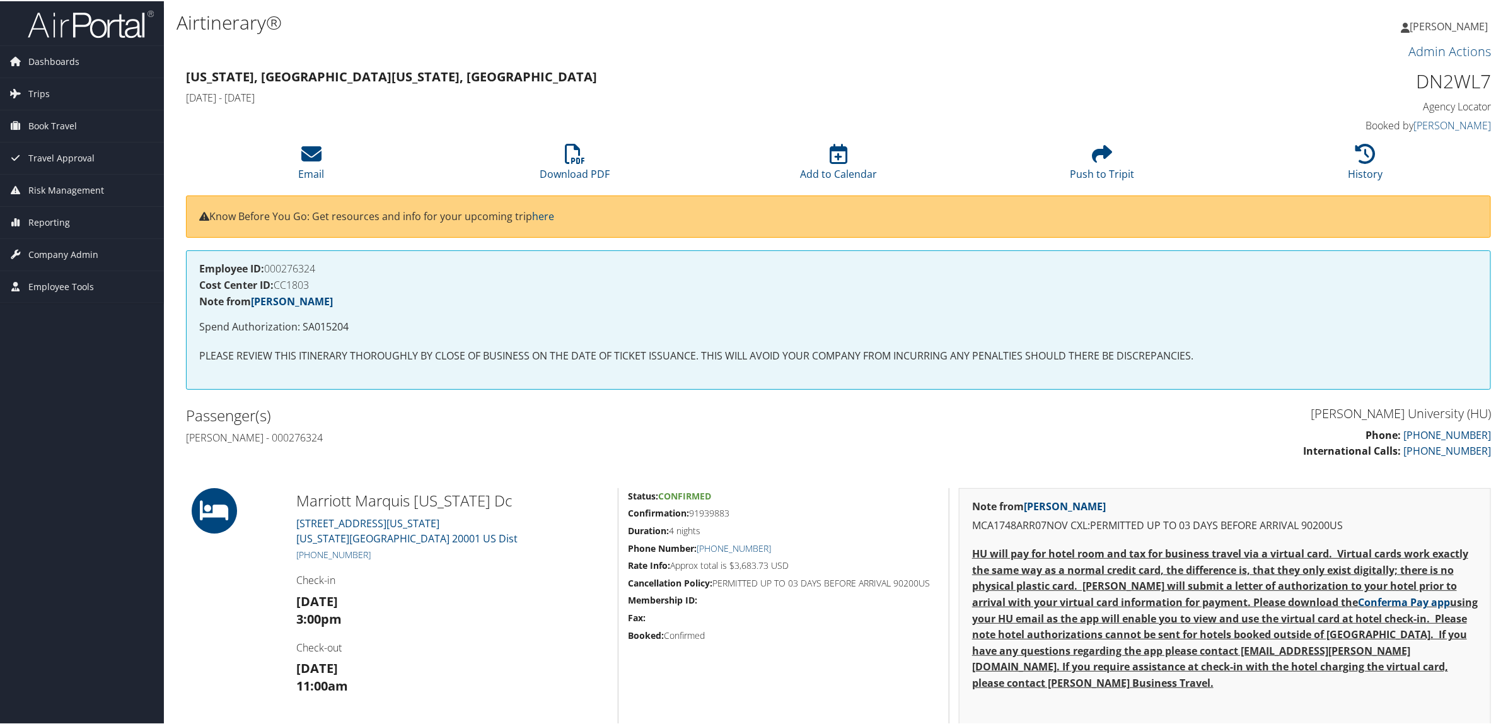
click at [695, 472] on div "Admin Actions Repair Airtinerary® 86388849 [US_STATE], [GEOGRAPHIC_DATA] [US_ST…" at bounding box center [839, 692] width 1324 height 1304
drag, startPoint x: 1414, startPoint y: 74, endPoint x: 1492, endPoint y: 83, distance: 78.7
click at [1492, 83] on div "DN2WL7 Agency Locator Agency Locator DN2WL7 Booked by [PERSON_NAME] Booked by […" at bounding box center [1335, 100] width 331 height 72
copy h1 "DN2WL7"
drag, startPoint x: 736, startPoint y: 561, endPoint x: 768, endPoint y: 560, distance: 32.2
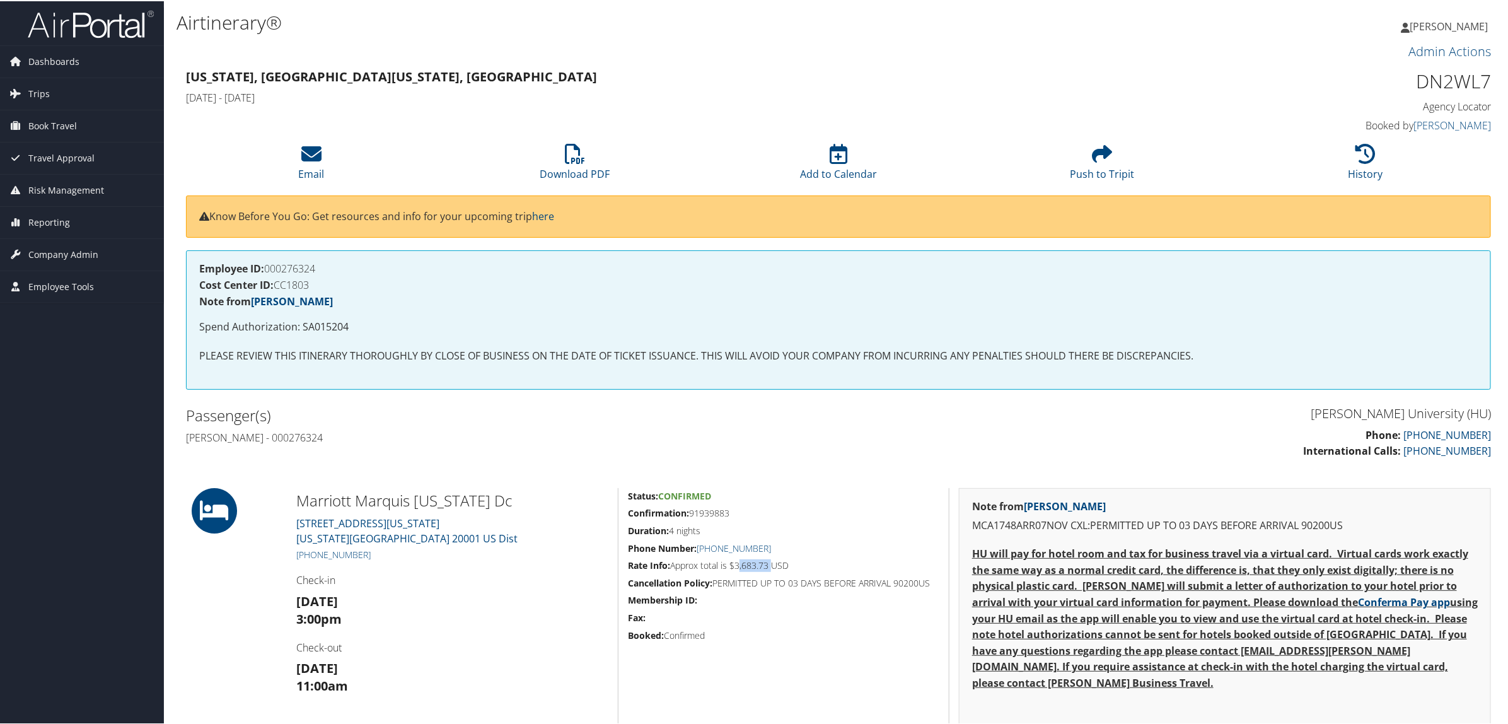
click at [768, 560] on h5 "Rate Info: Approx total is $3,683.73 USD" at bounding box center [783, 564] width 311 height 13
copy h5 "3,683.73"
drag, startPoint x: 691, startPoint y: 516, endPoint x: 736, endPoint y: 514, distance: 45.4
click at [736, 514] on h5 "Confirmation: 91939883" at bounding box center [783, 512] width 311 height 13
copy h5 "91939883"
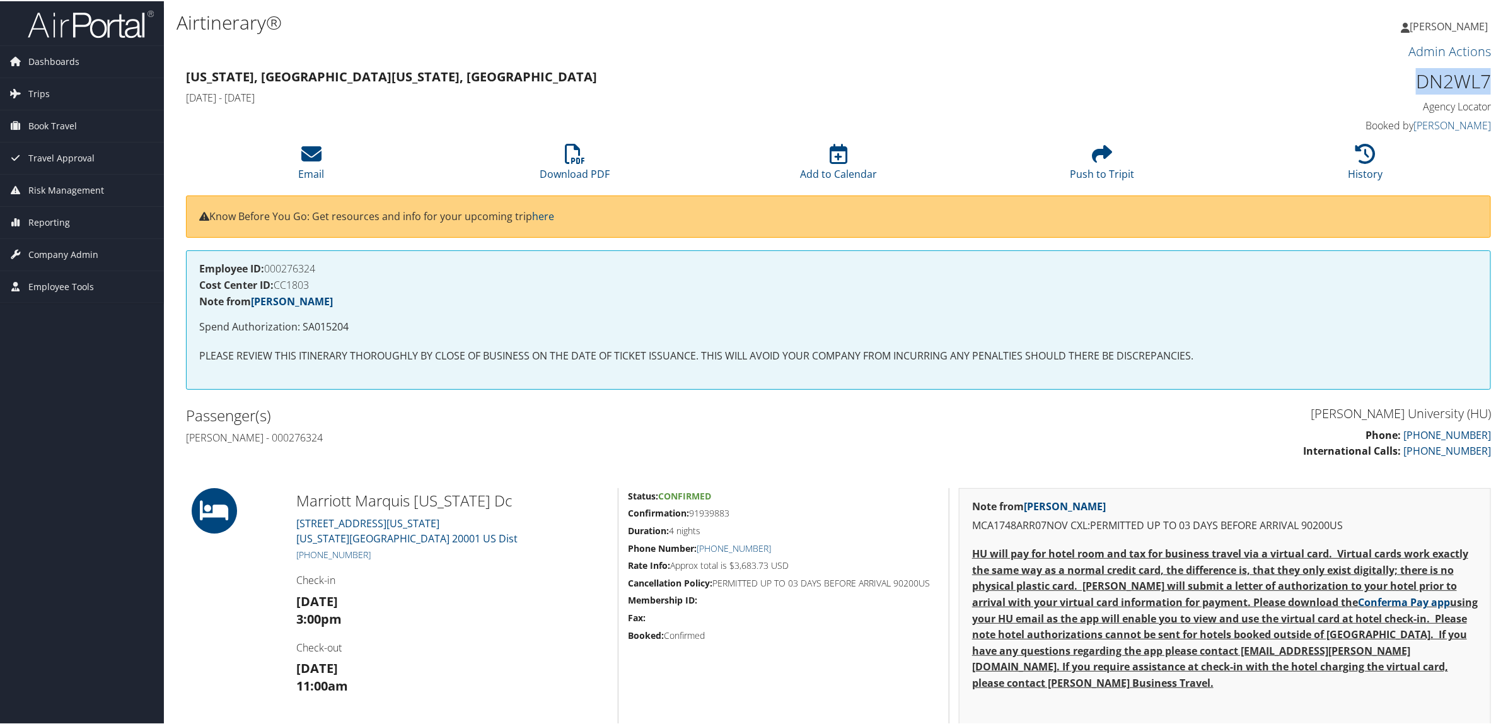
drag, startPoint x: 1410, startPoint y: 76, endPoint x: 1484, endPoint y: 86, distance: 74.4
click at [1484, 86] on h1 "DN2WL7" at bounding box center [1335, 80] width 312 height 26
copy h1 "DN2WL7"
